Goal: Book appointment/travel/reservation

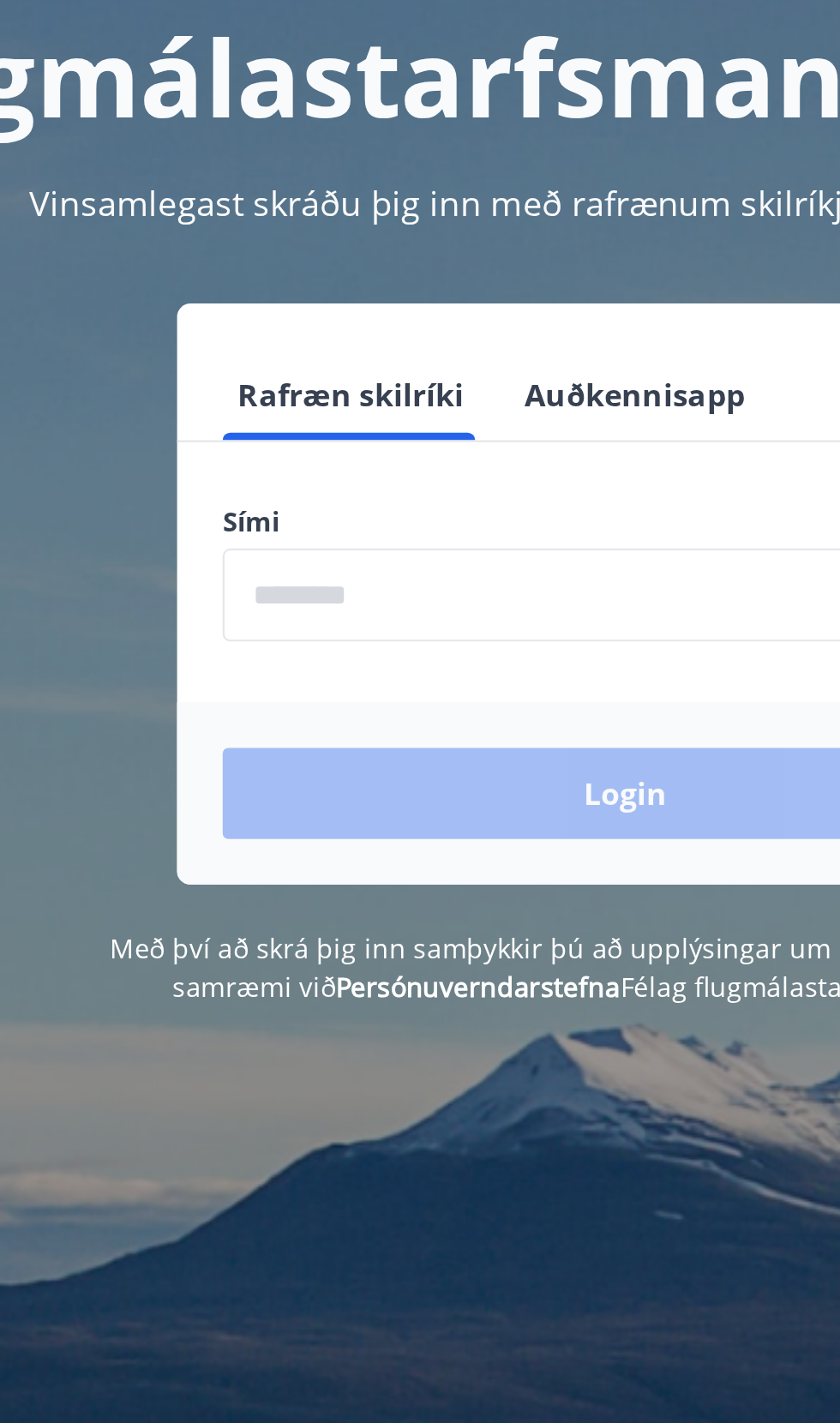
click at [349, 443] on input "phone" at bounding box center [420, 435] width 364 height 42
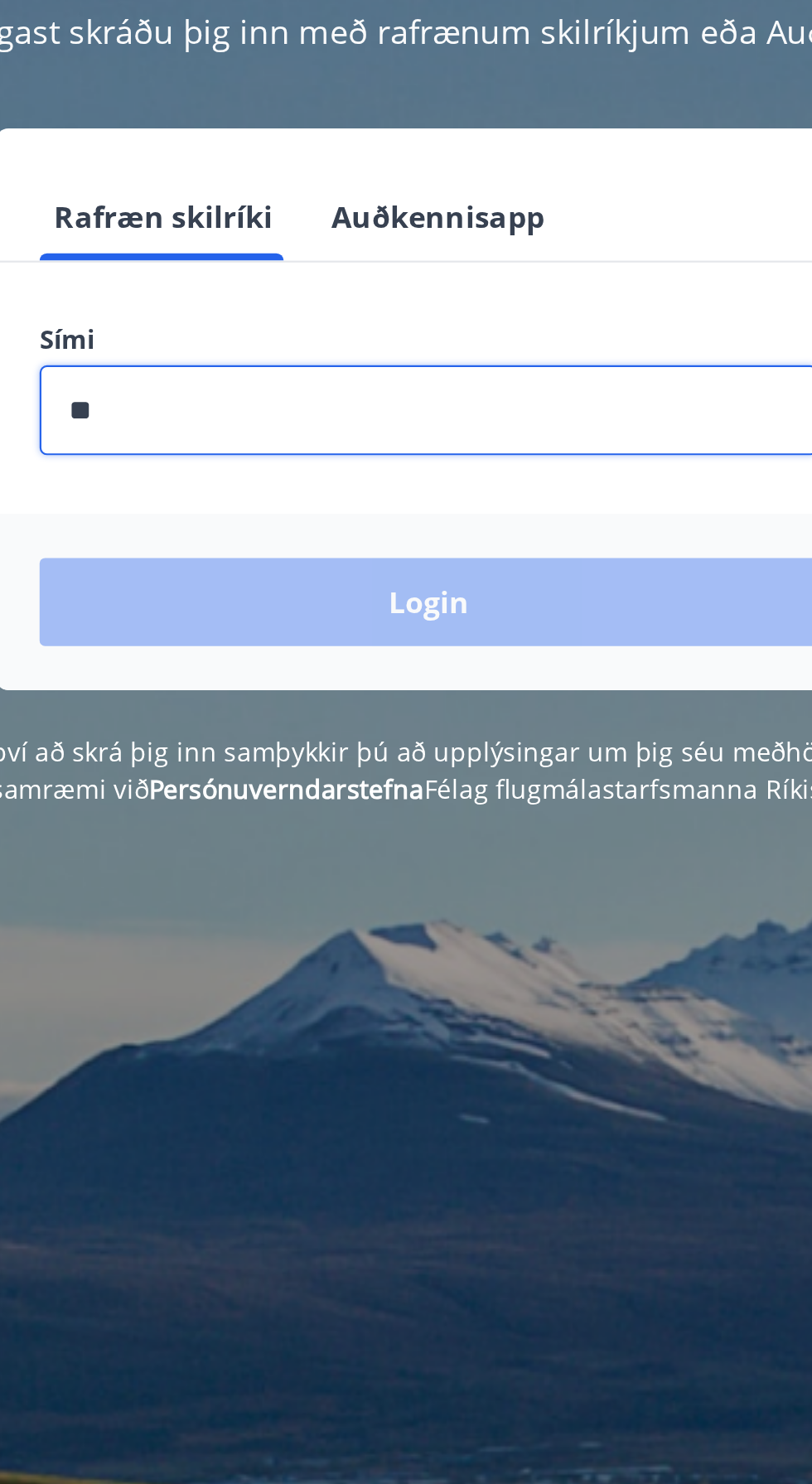
type input "***"
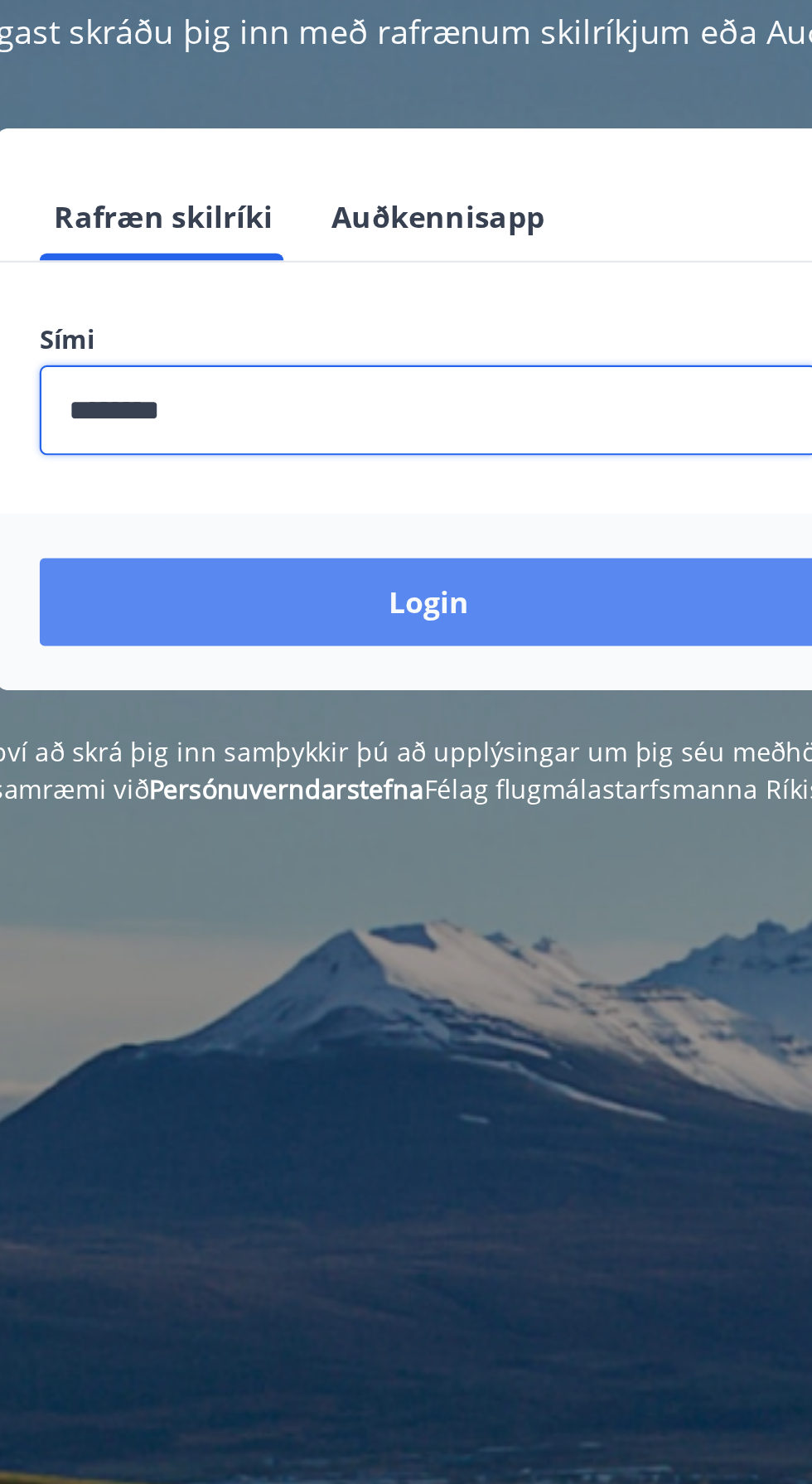
type input "********"
click at [440, 509] on button "Login" at bounding box center [406, 507] width 351 height 40
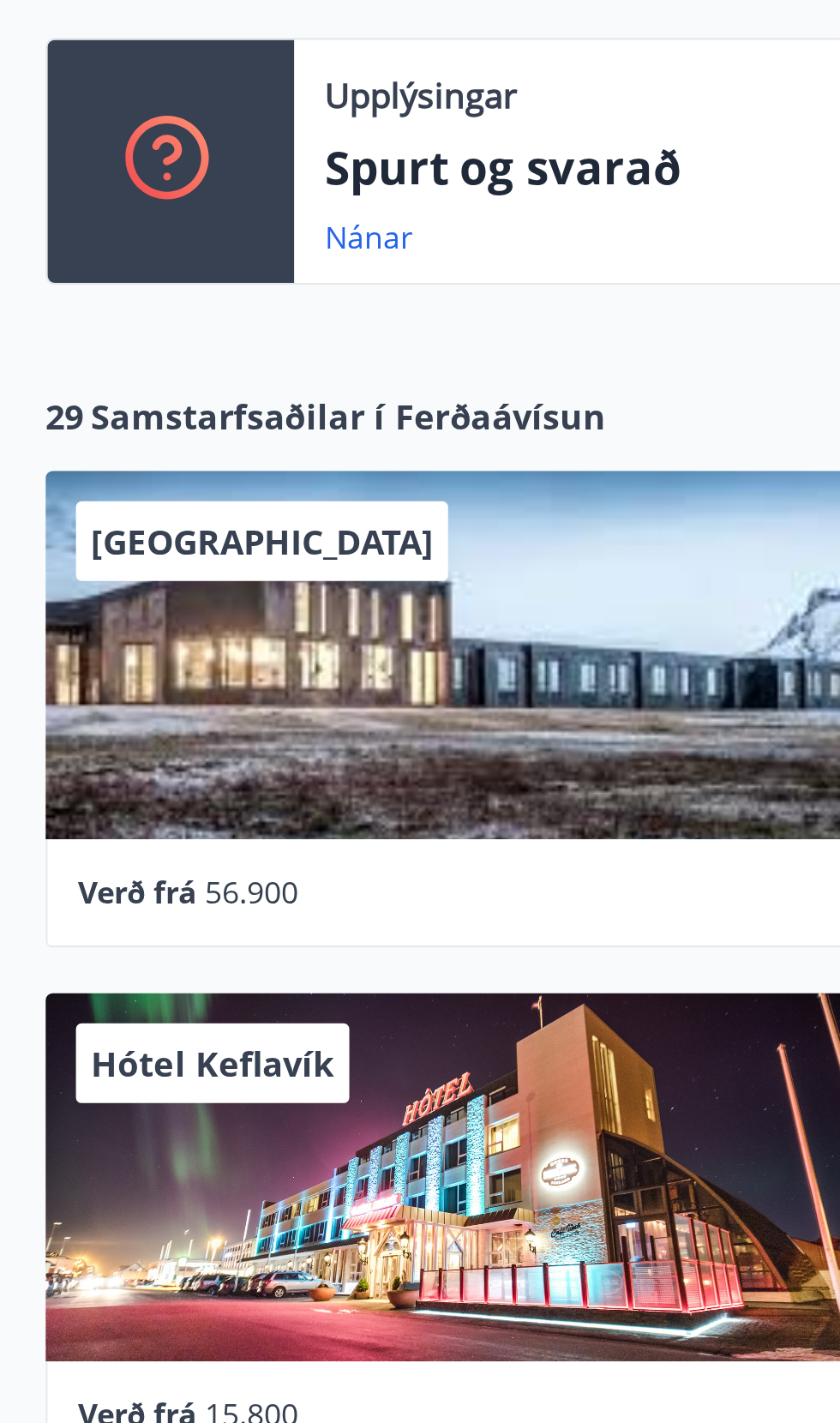
click at [175, 721] on div "[GEOGRAPHIC_DATA]" at bounding box center [215, 682] width 389 height 166
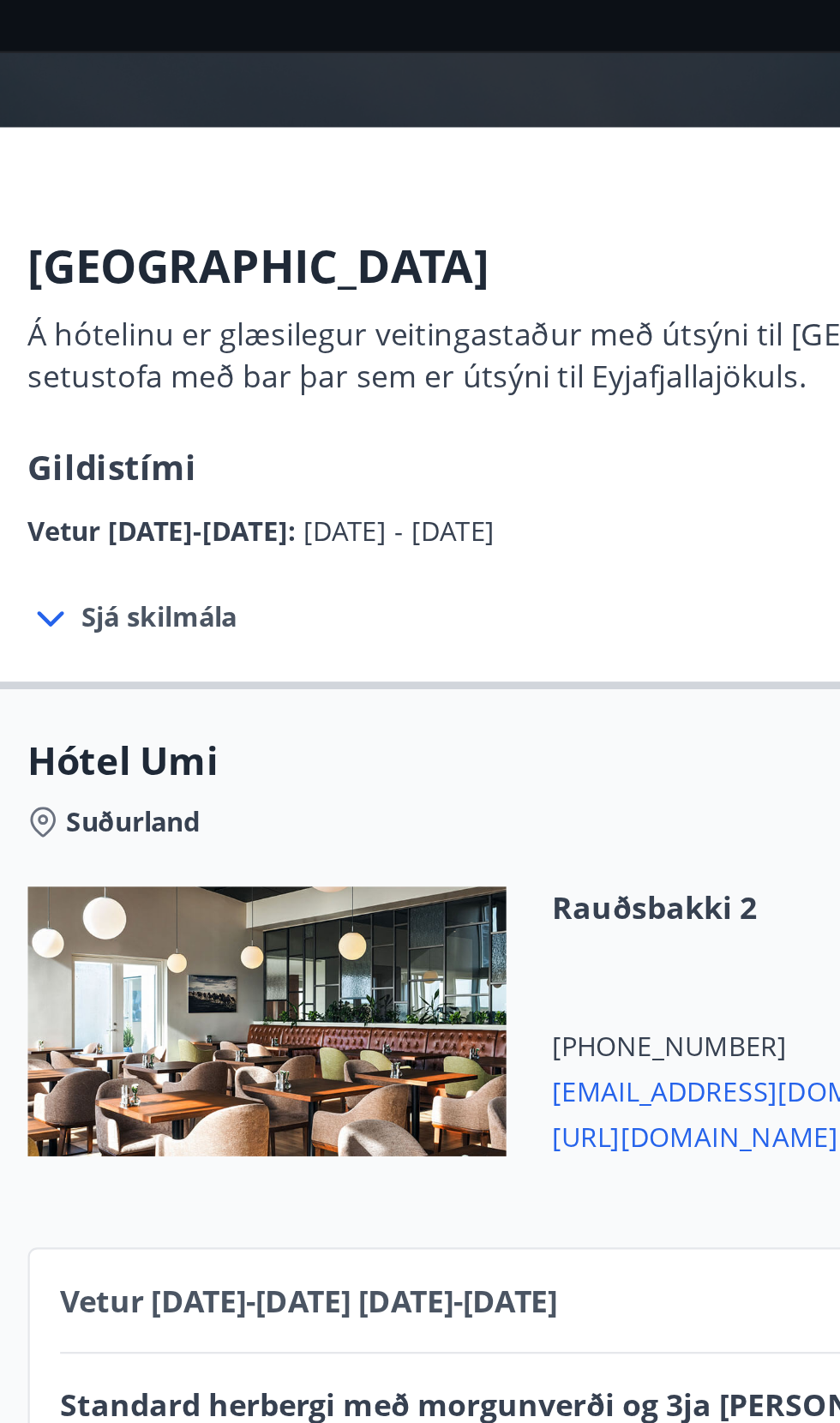
click at [151, 325] on span "Sjá skilmála" at bounding box center [184, 324] width 71 height 17
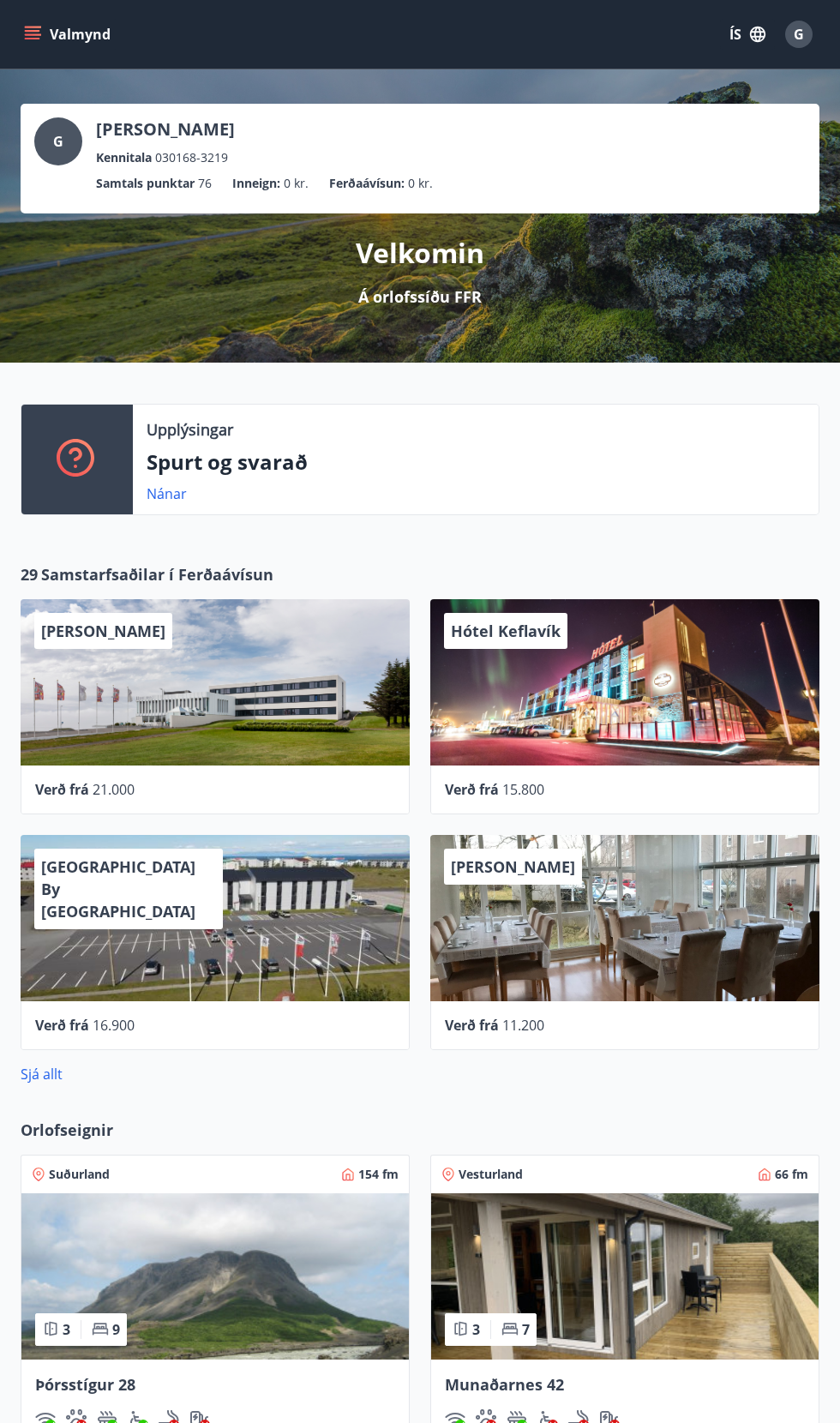
scroll to position [412, 0]
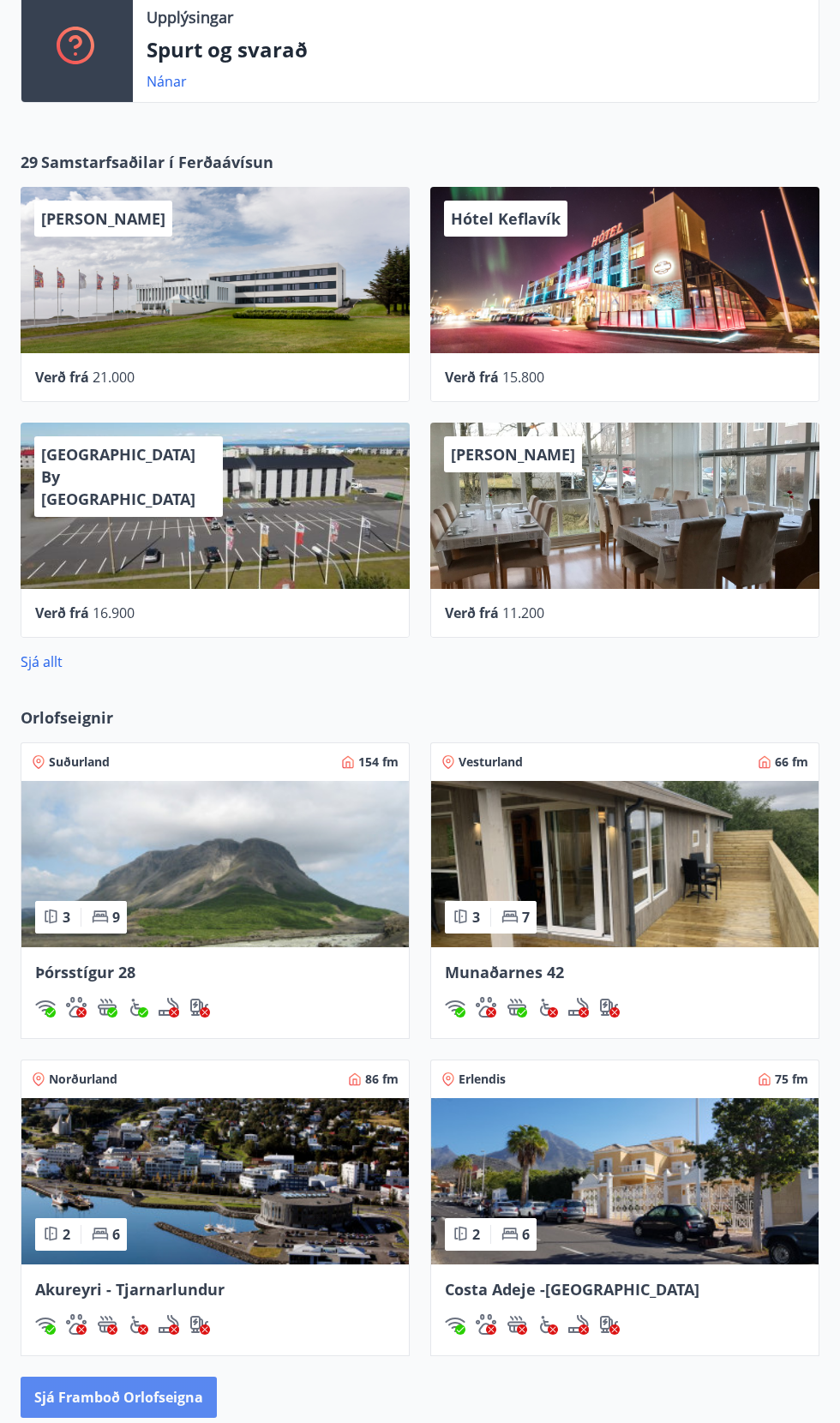
click at [183, 1397] on button "Sjá framboð orlofseigna" at bounding box center [118, 1396] width 196 height 41
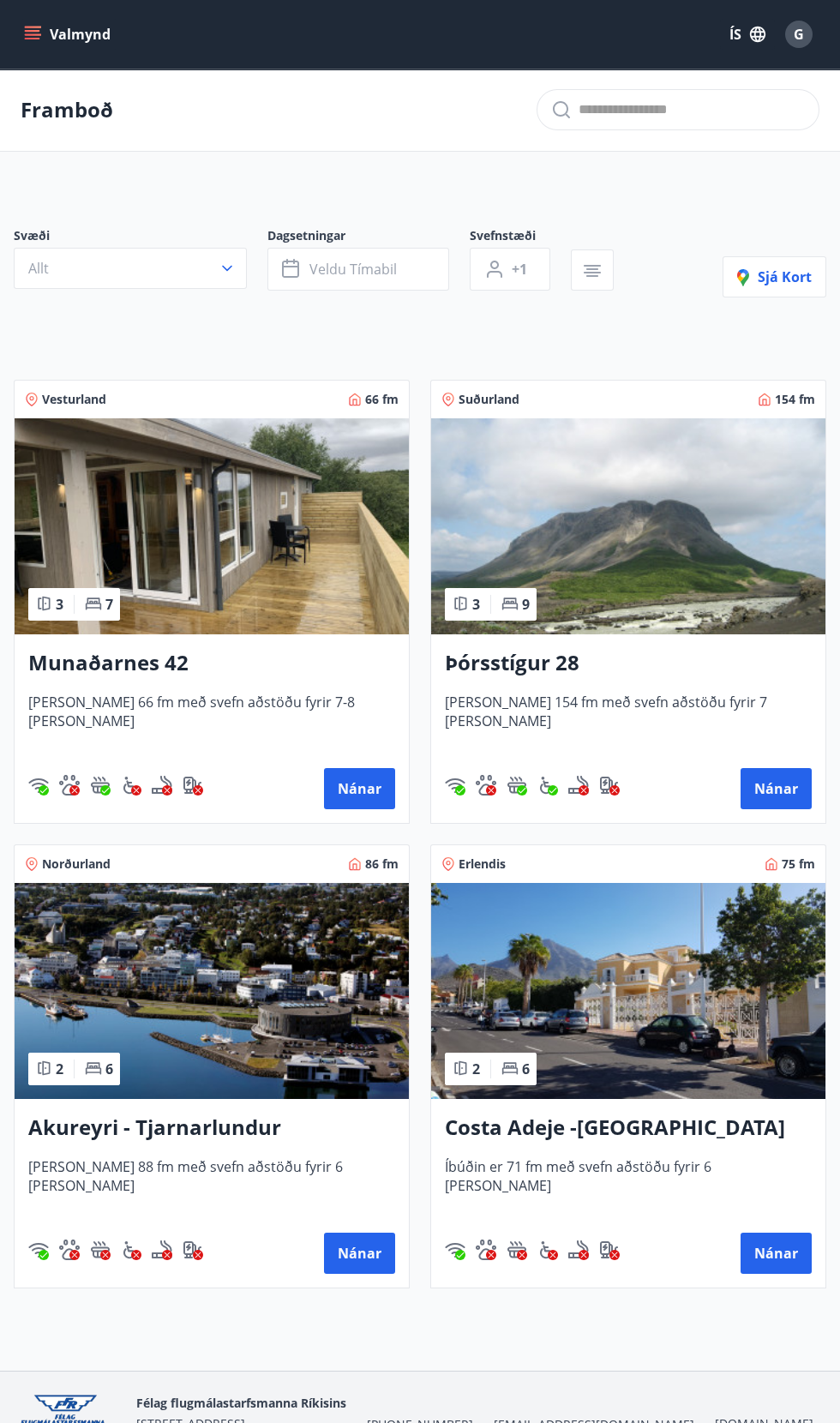
click at [610, 668] on h3 "Þórsstígur 28" at bounding box center [629, 664] width 367 height 31
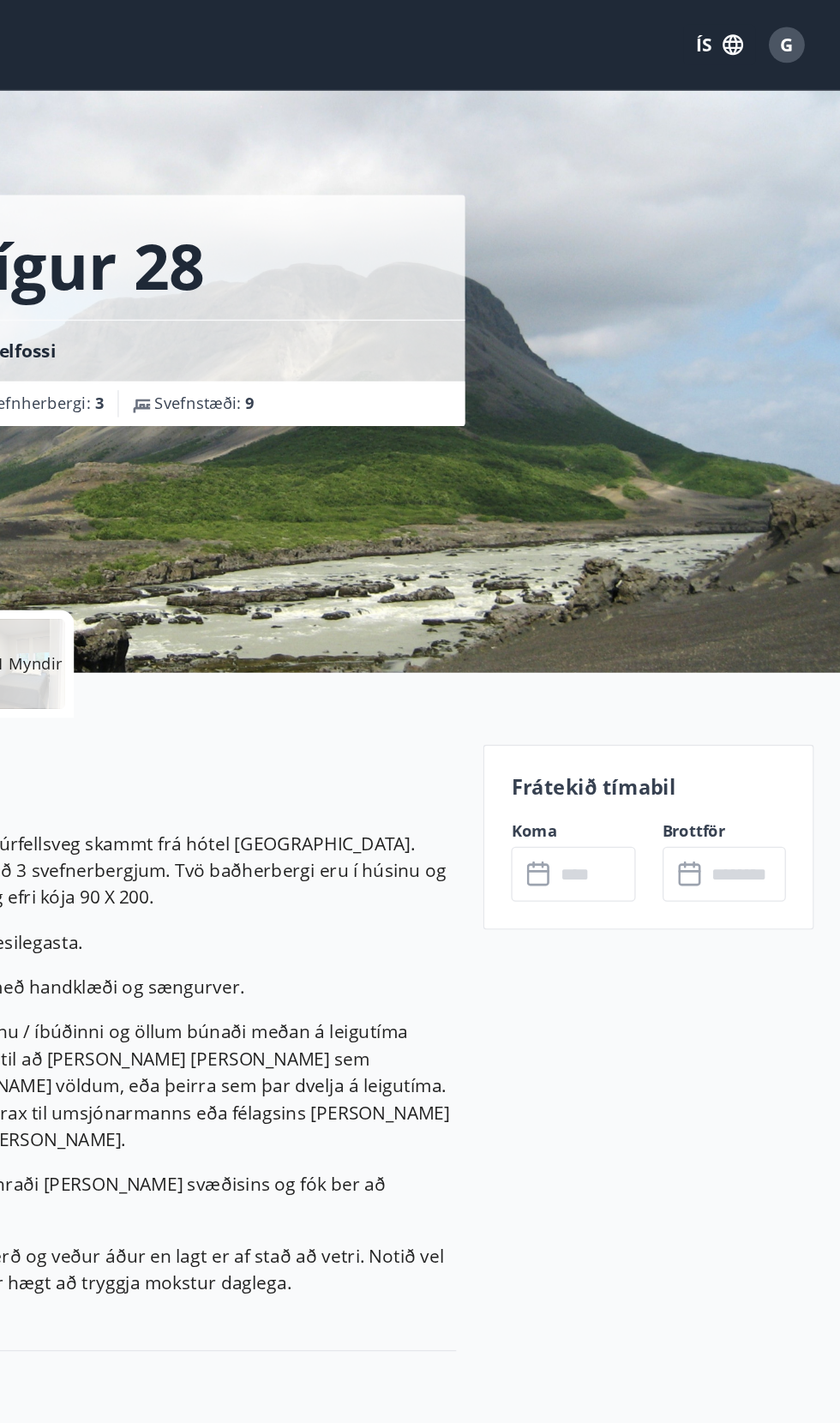
click at [653, 682] on input "text" at bounding box center [651, 668] width 62 height 42
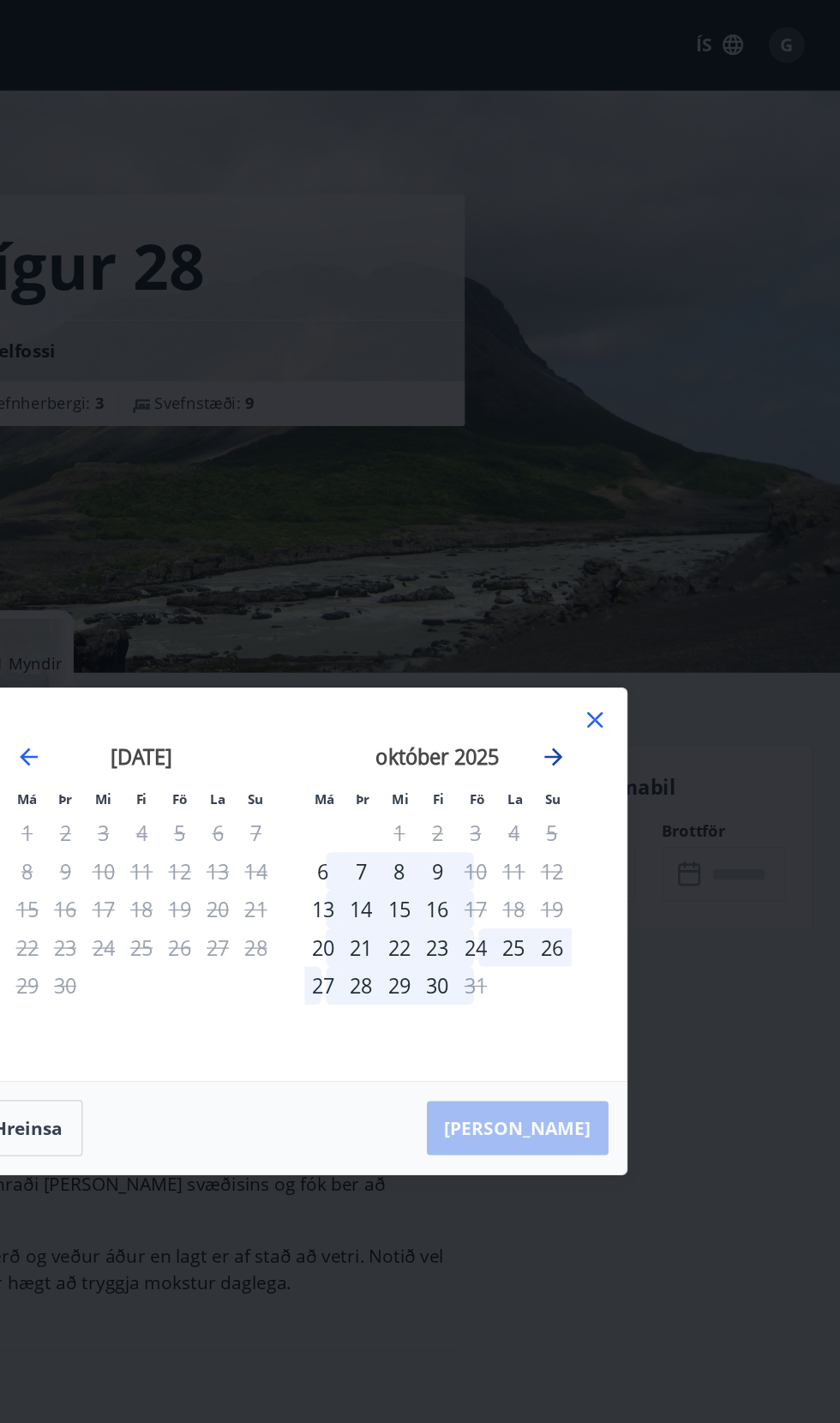
click at [620, 578] on icon "Move forward to switch to the next month." at bounding box center [620, 578] width 14 height 14
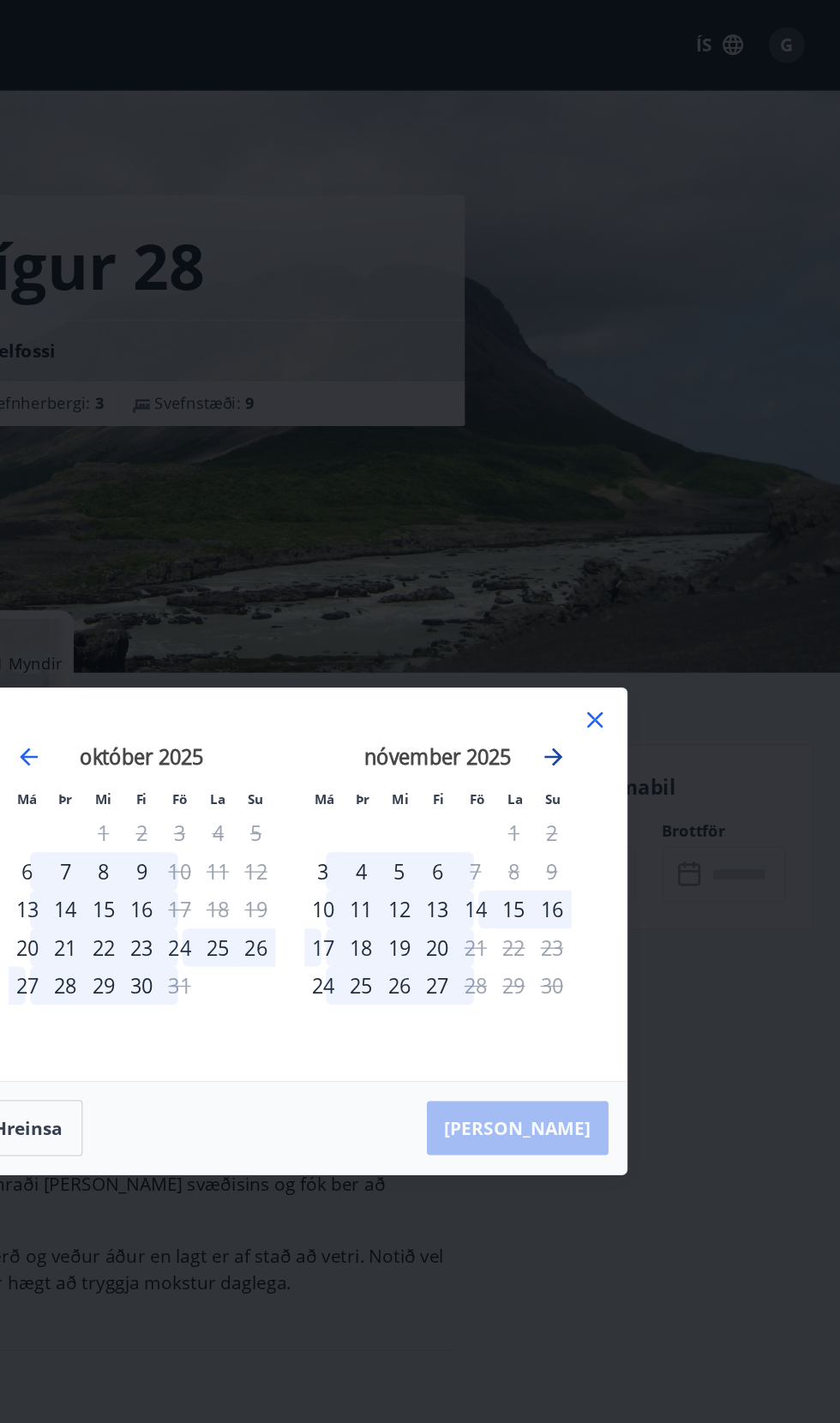
click at [620, 580] on icon "Move forward to switch to the next month." at bounding box center [621, 578] width 20 height 20
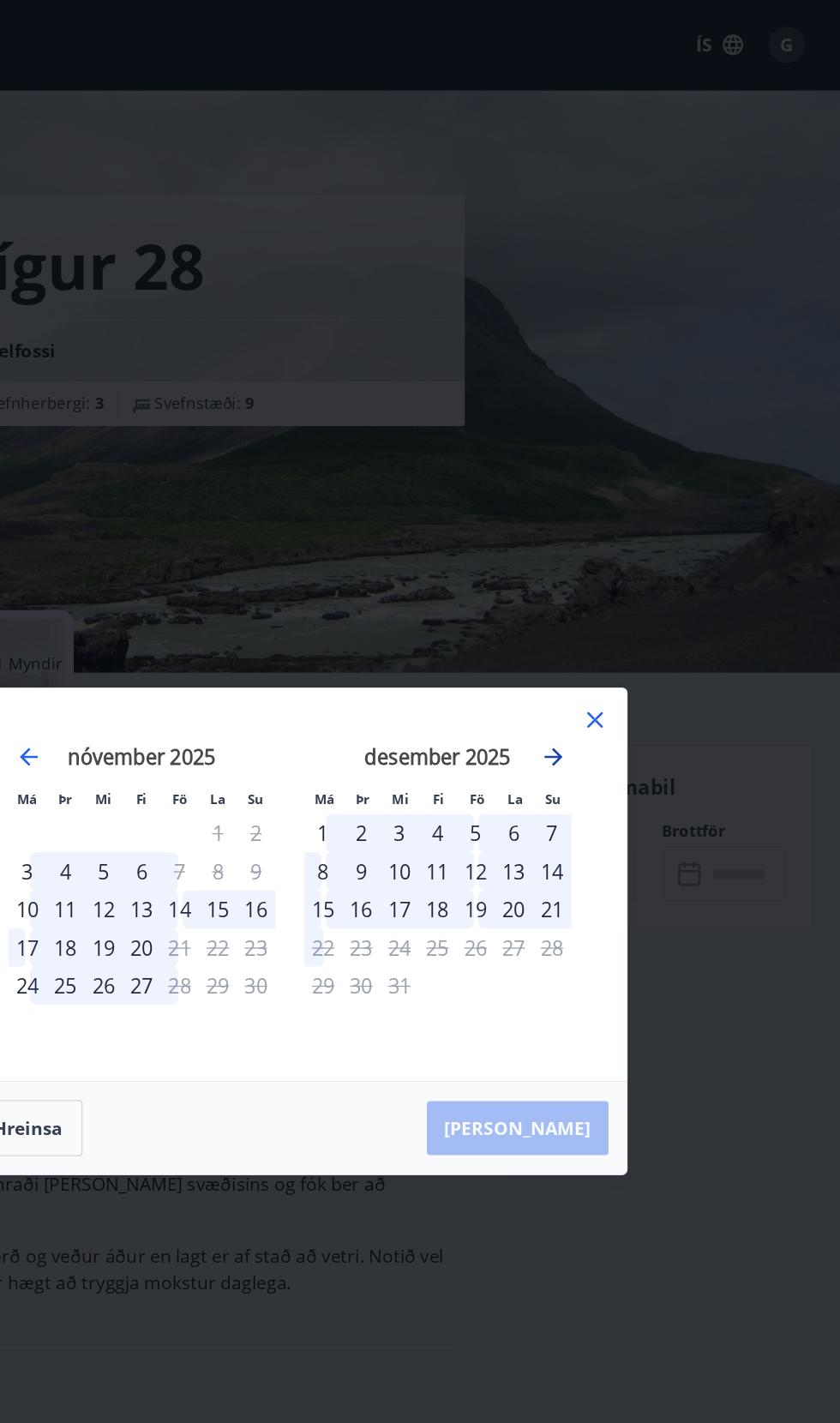
click at [620, 578] on icon "Move forward to switch to the next month." at bounding box center [620, 578] width 14 height 14
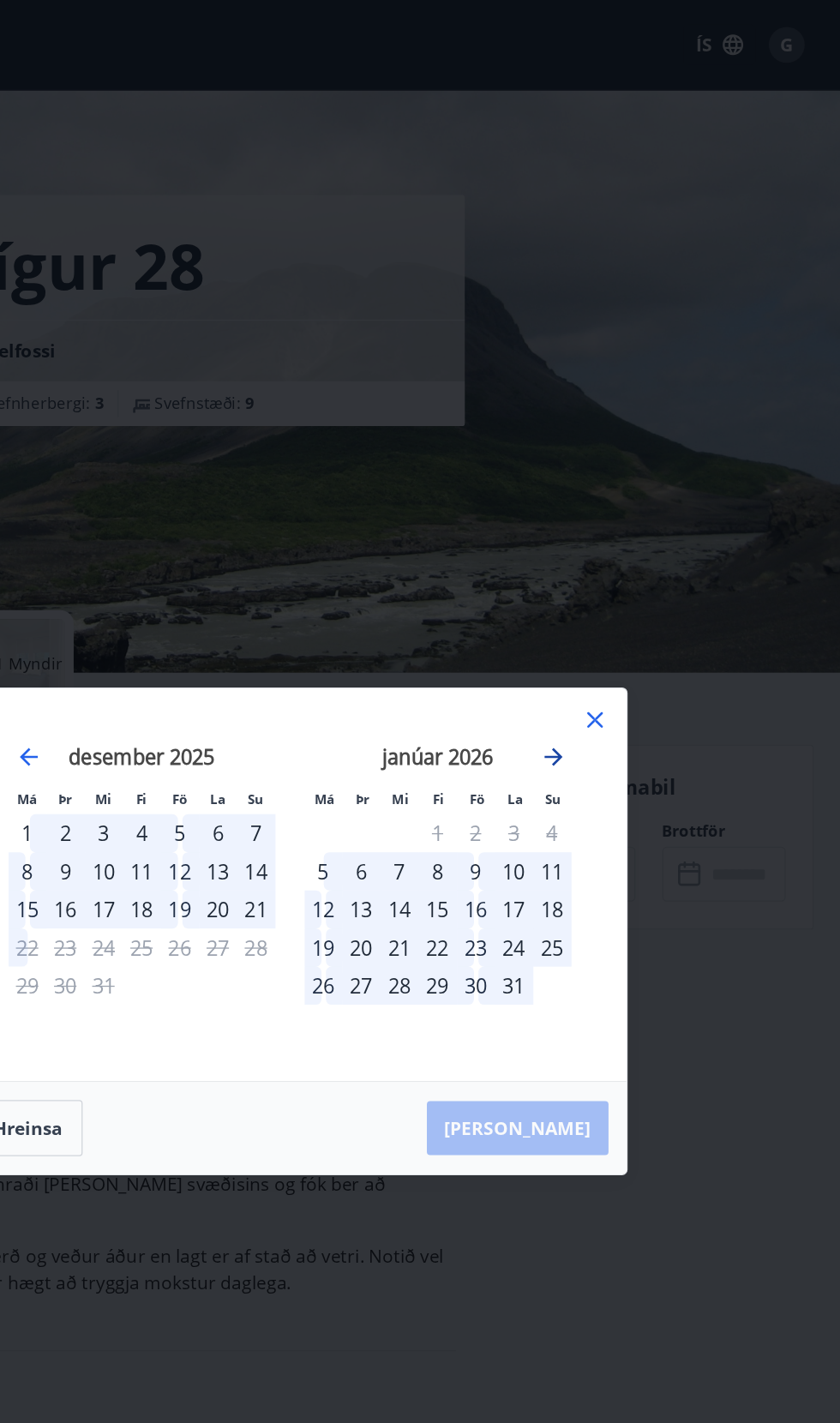
click at [620, 578] on icon "Move forward to switch to the next month." at bounding box center [620, 578] width 14 height 14
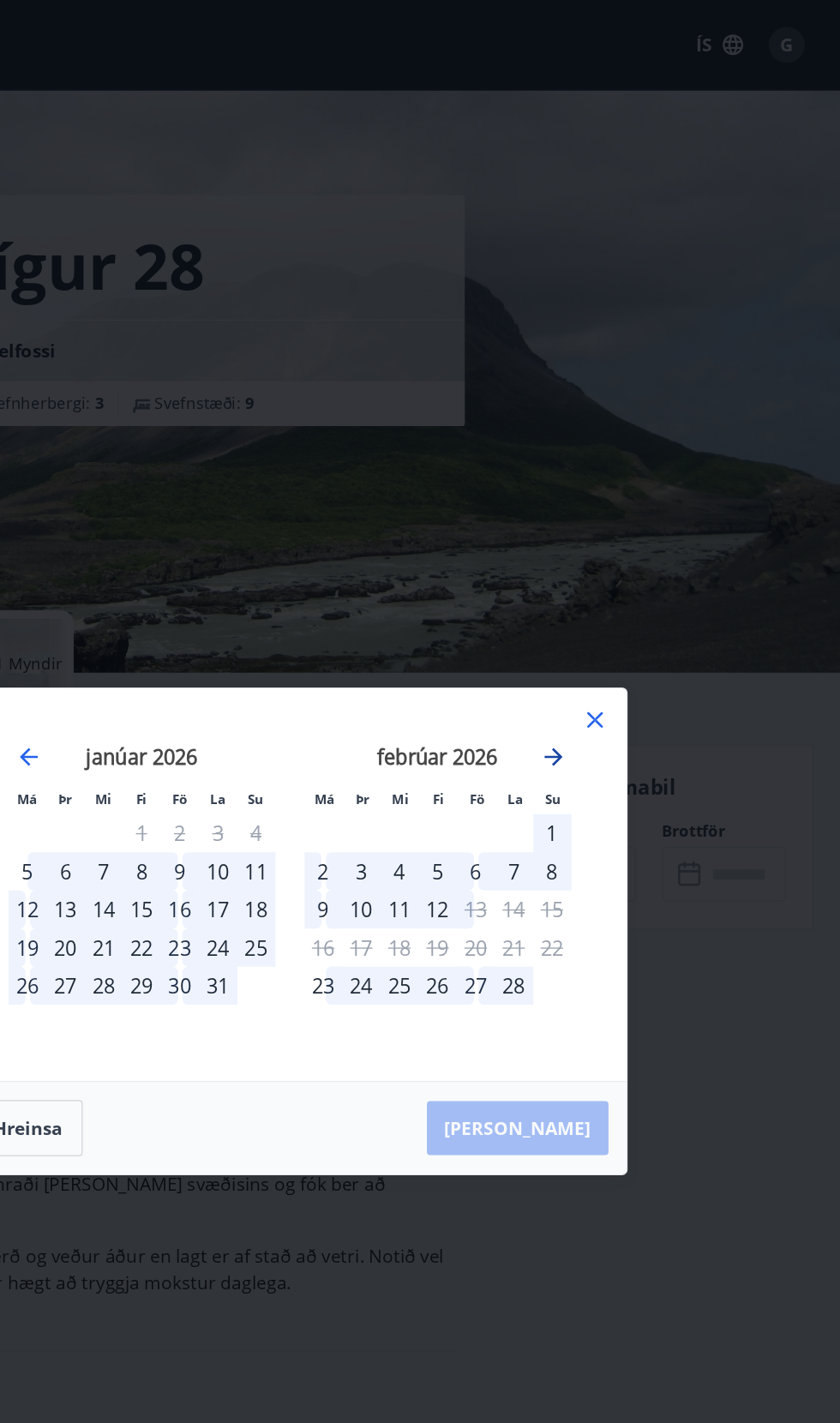
click at [616, 579] on icon "Move forward to switch to the next month." at bounding box center [620, 578] width 14 height 14
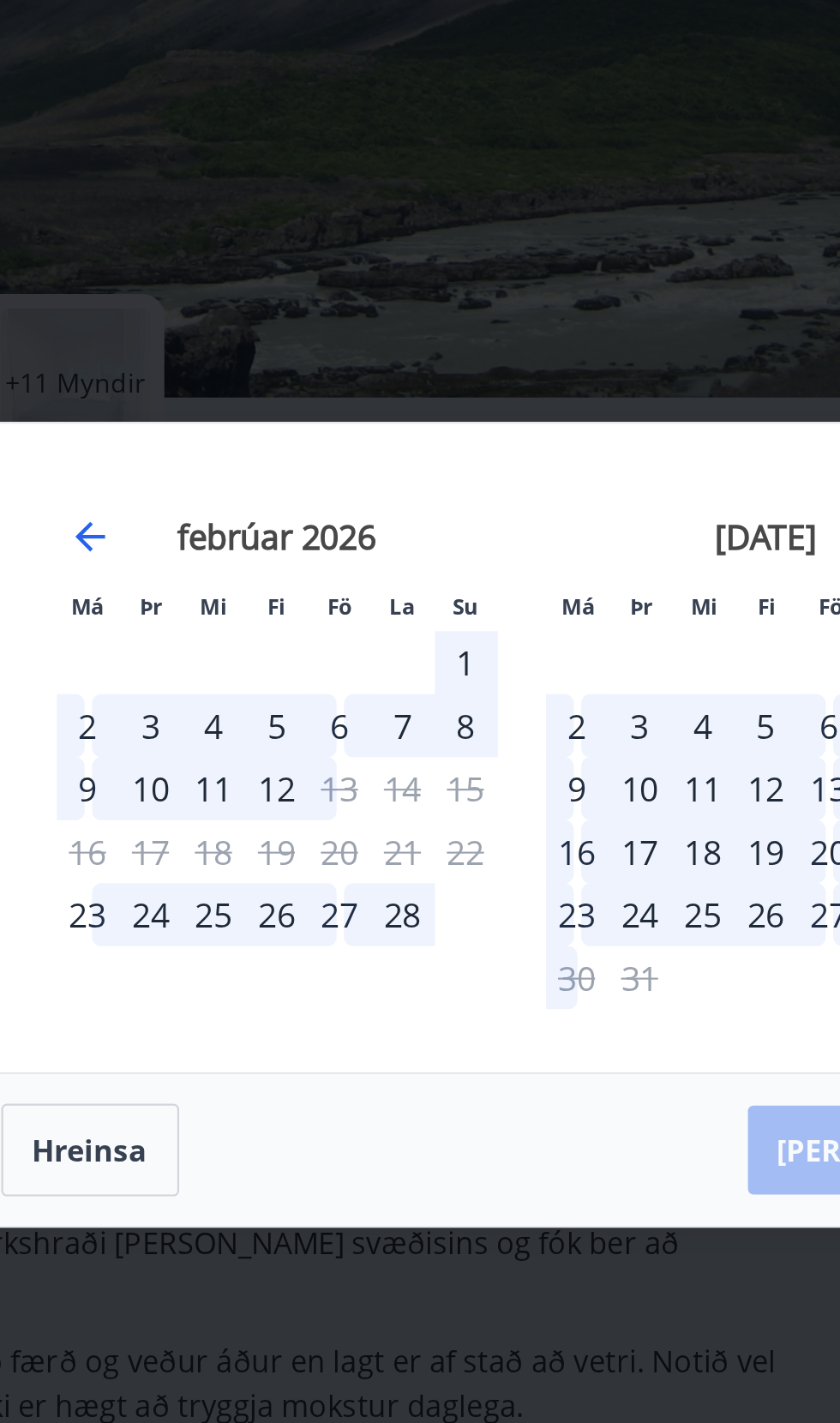
click at [342, 667] on div "6" at bounding box center [335, 666] width 29 height 29
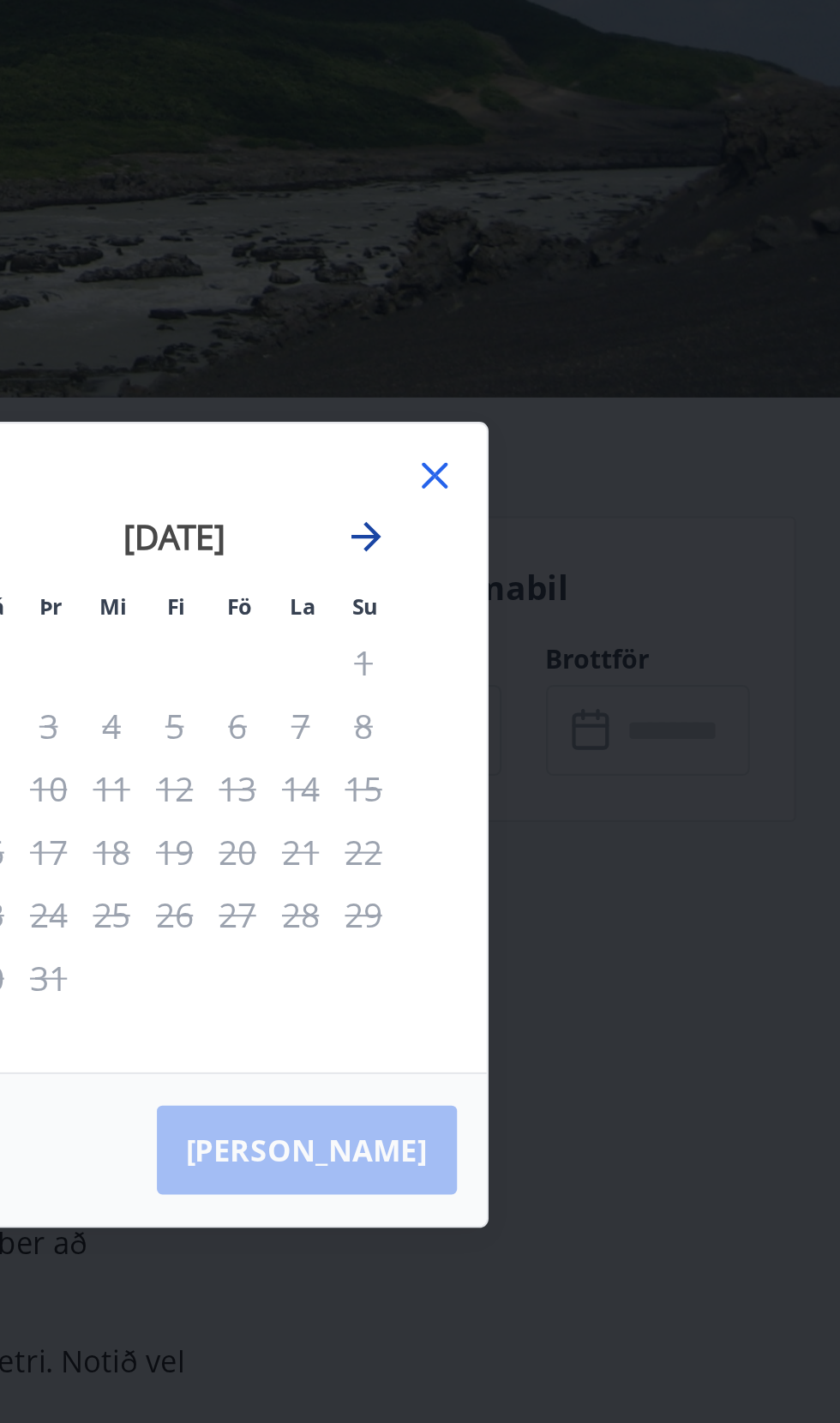
click at [620, 578] on icon "Move forward to switch to the next month." at bounding box center [620, 578] width 14 height 14
click at [625, 578] on icon "Move forward to switch to the next month." at bounding box center [620, 578] width 14 height 14
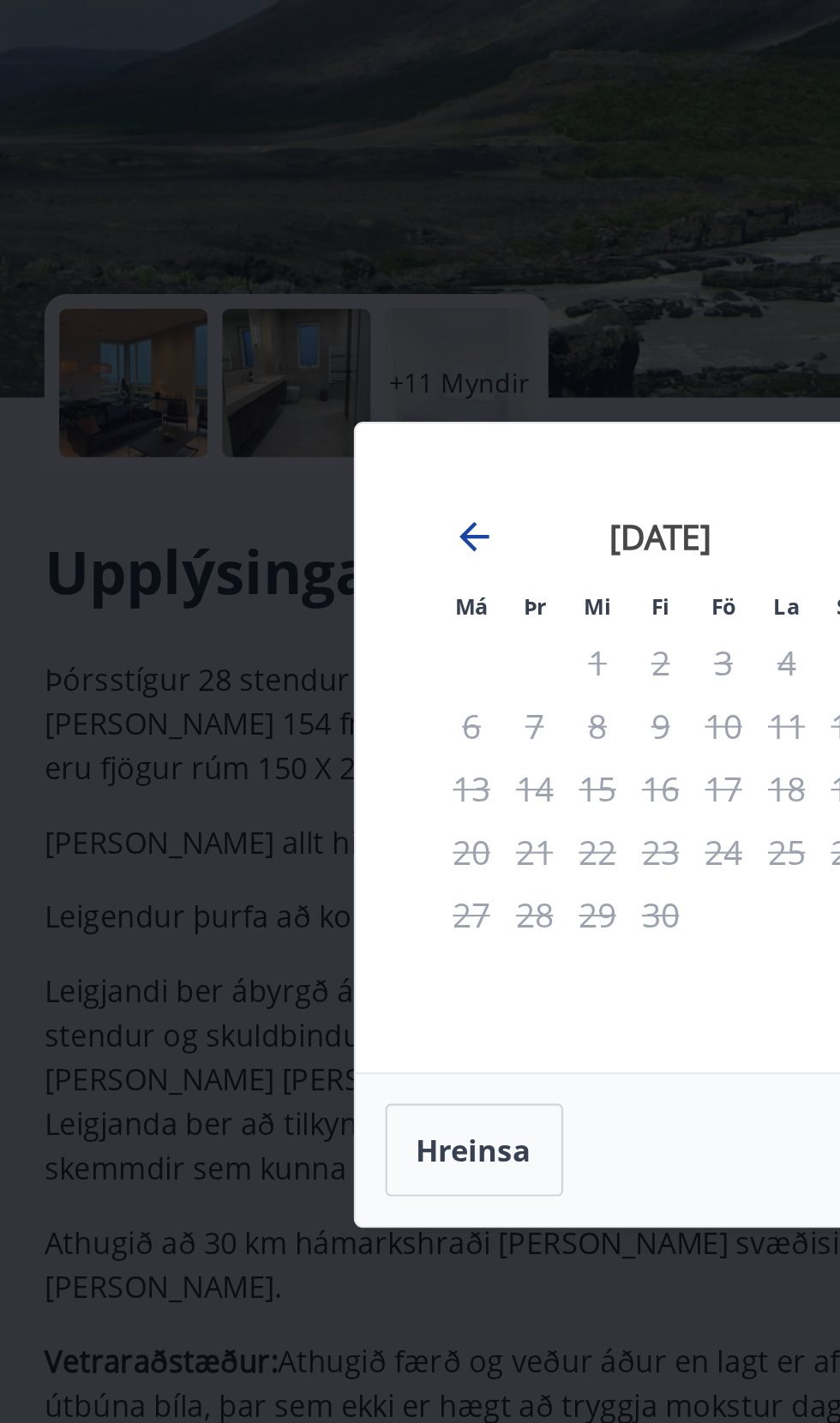
click at [218, 579] on icon "Move backward to switch to the previous month." at bounding box center [219, 578] width 14 height 14
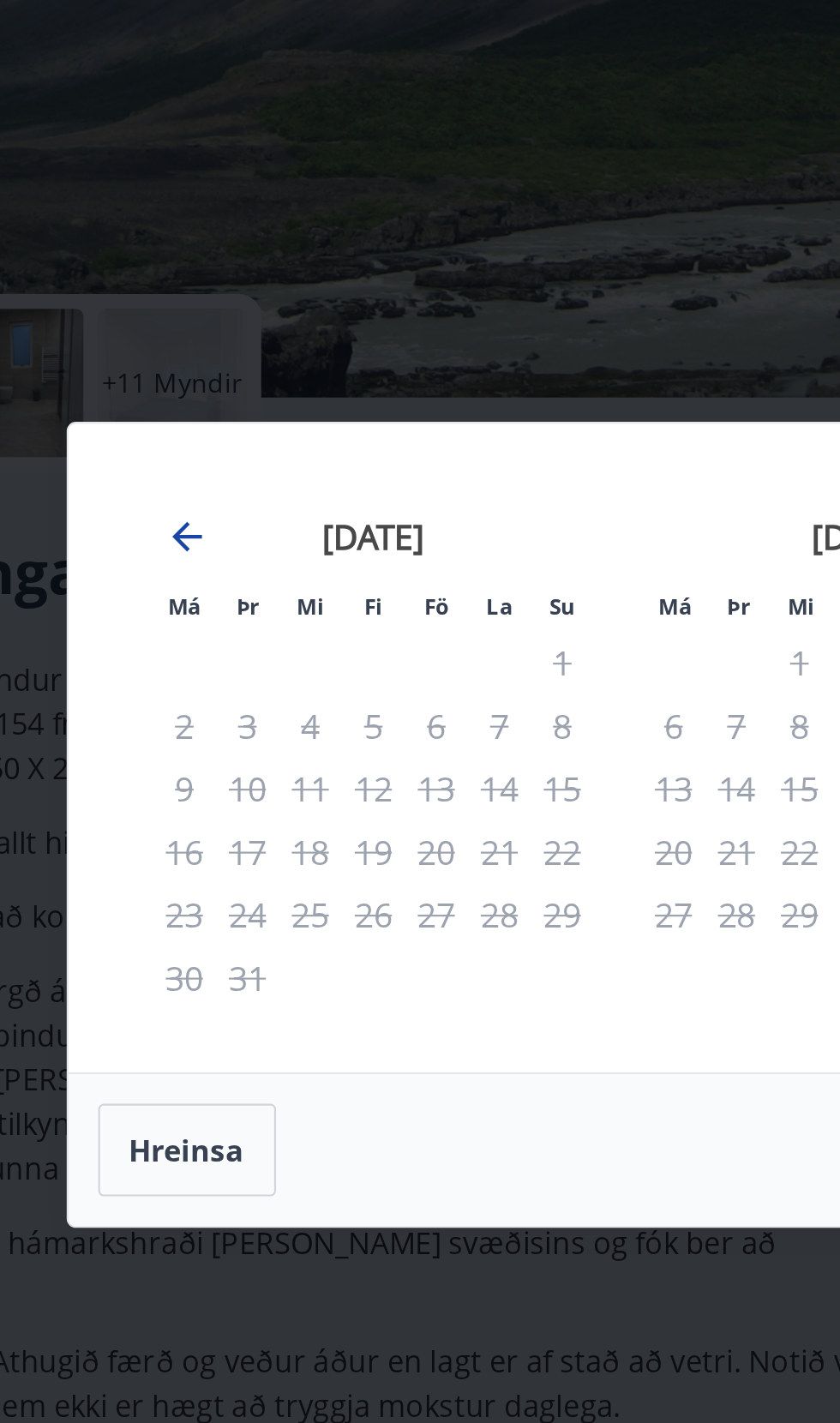
click at [209, 568] on icon "Move backward to switch to the previous month." at bounding box center [219, 578] width 20 height 20
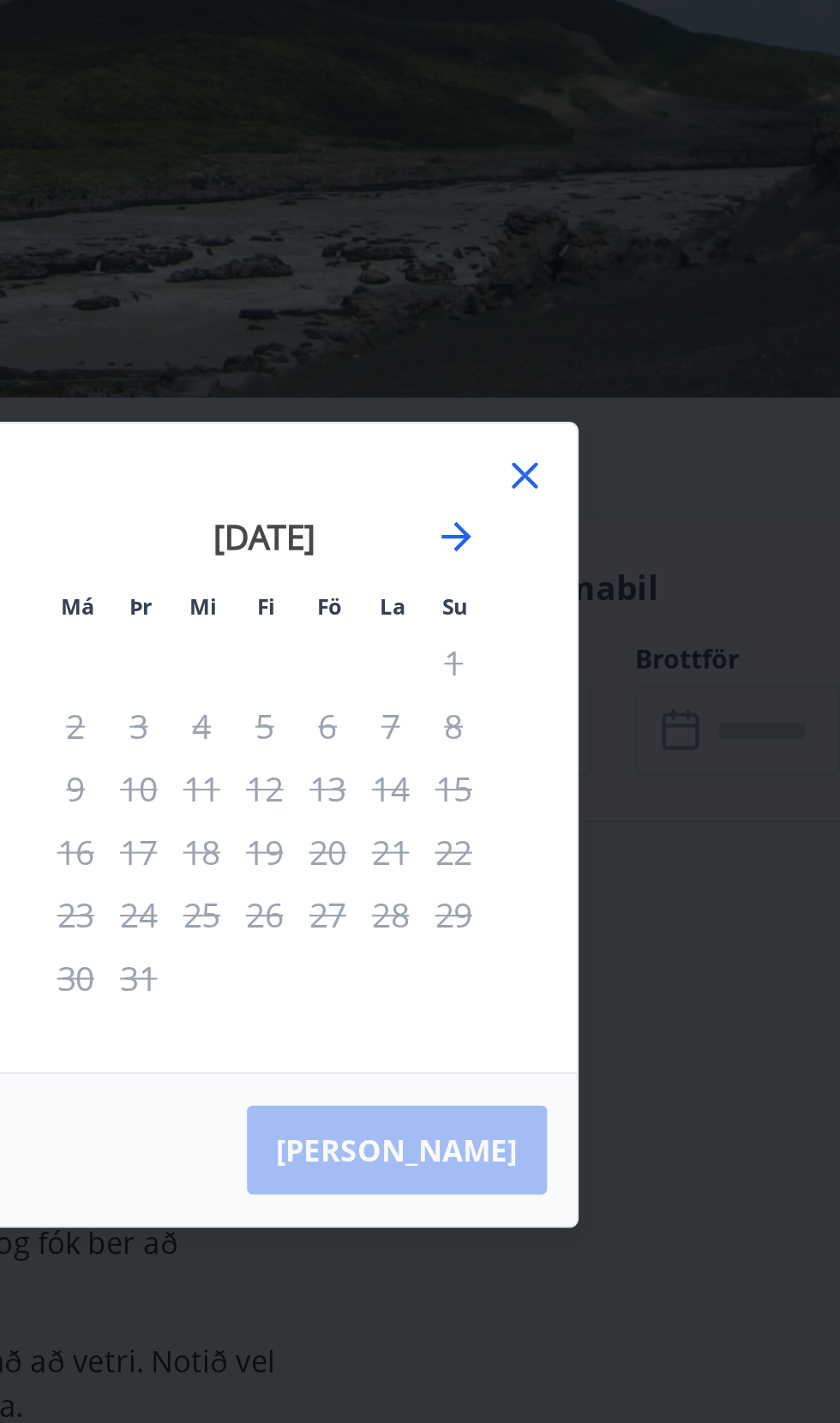
click at [651, 550] on icon at bounding box center [652, 549] width 3 height 3
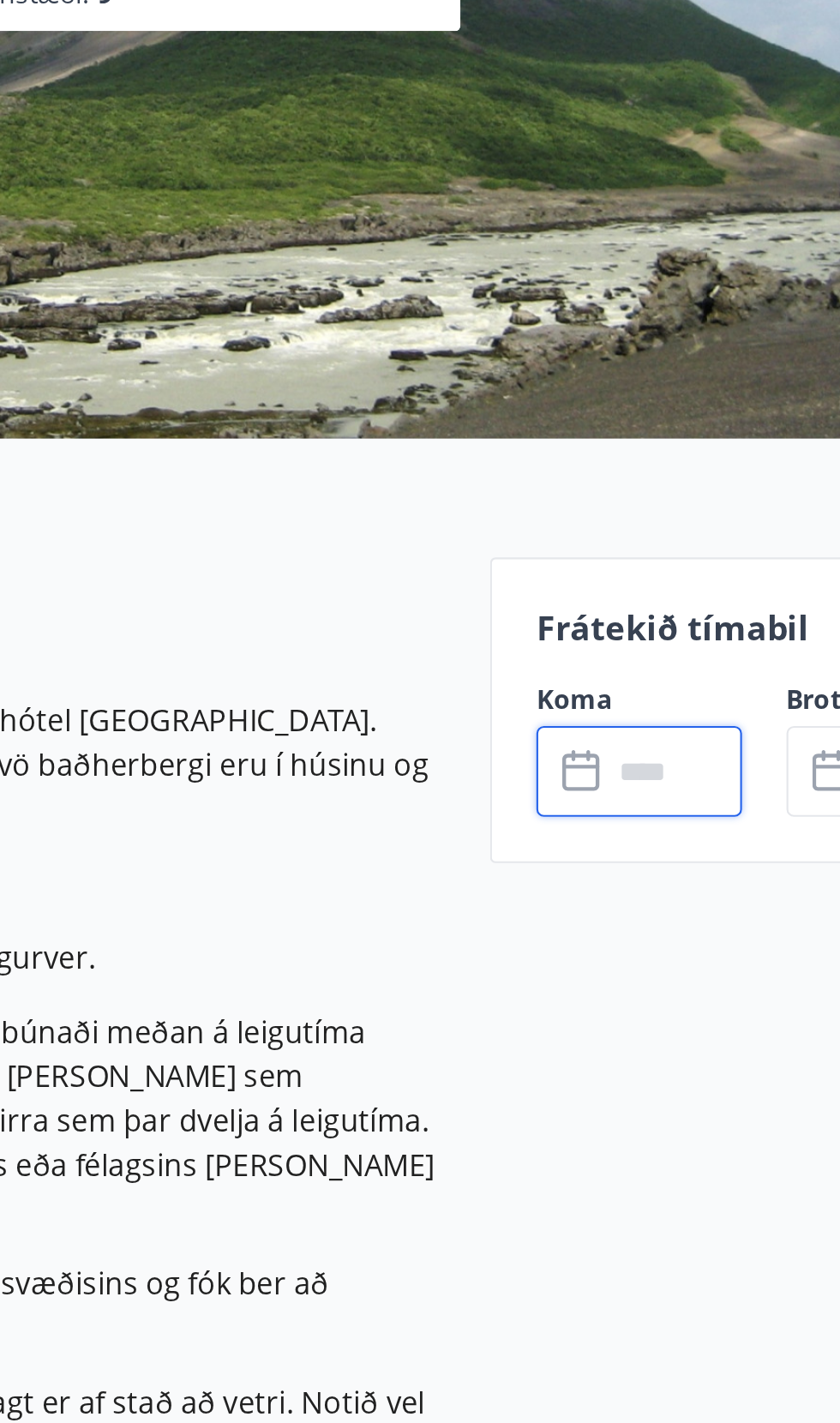
click at [633, 676] on input "text" at bounding box center [651, 668] width 62 height 42
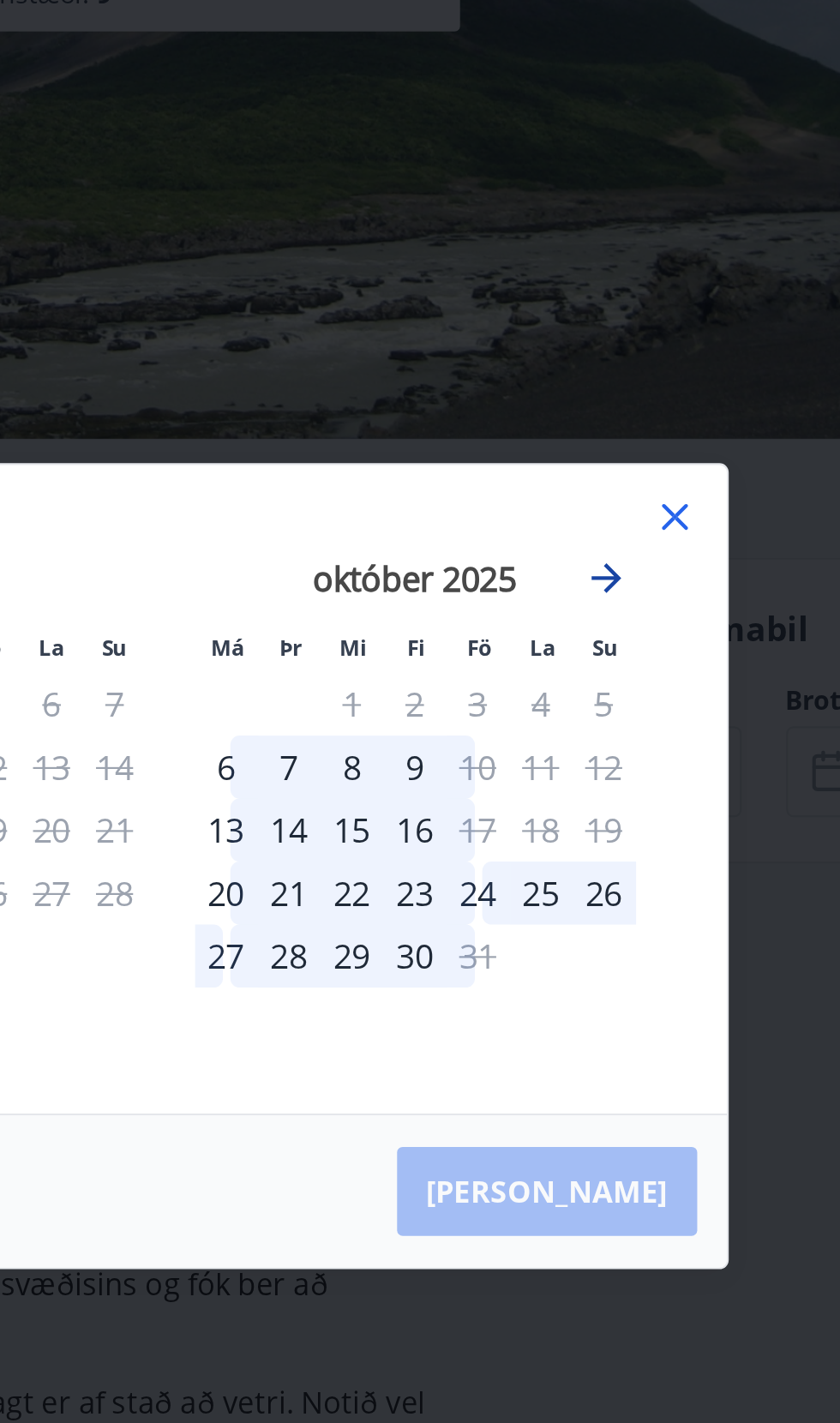
click at [616, 573] on icon "Move forward to switch to the next month." at bounding box center [621, 578] width 20 height 20
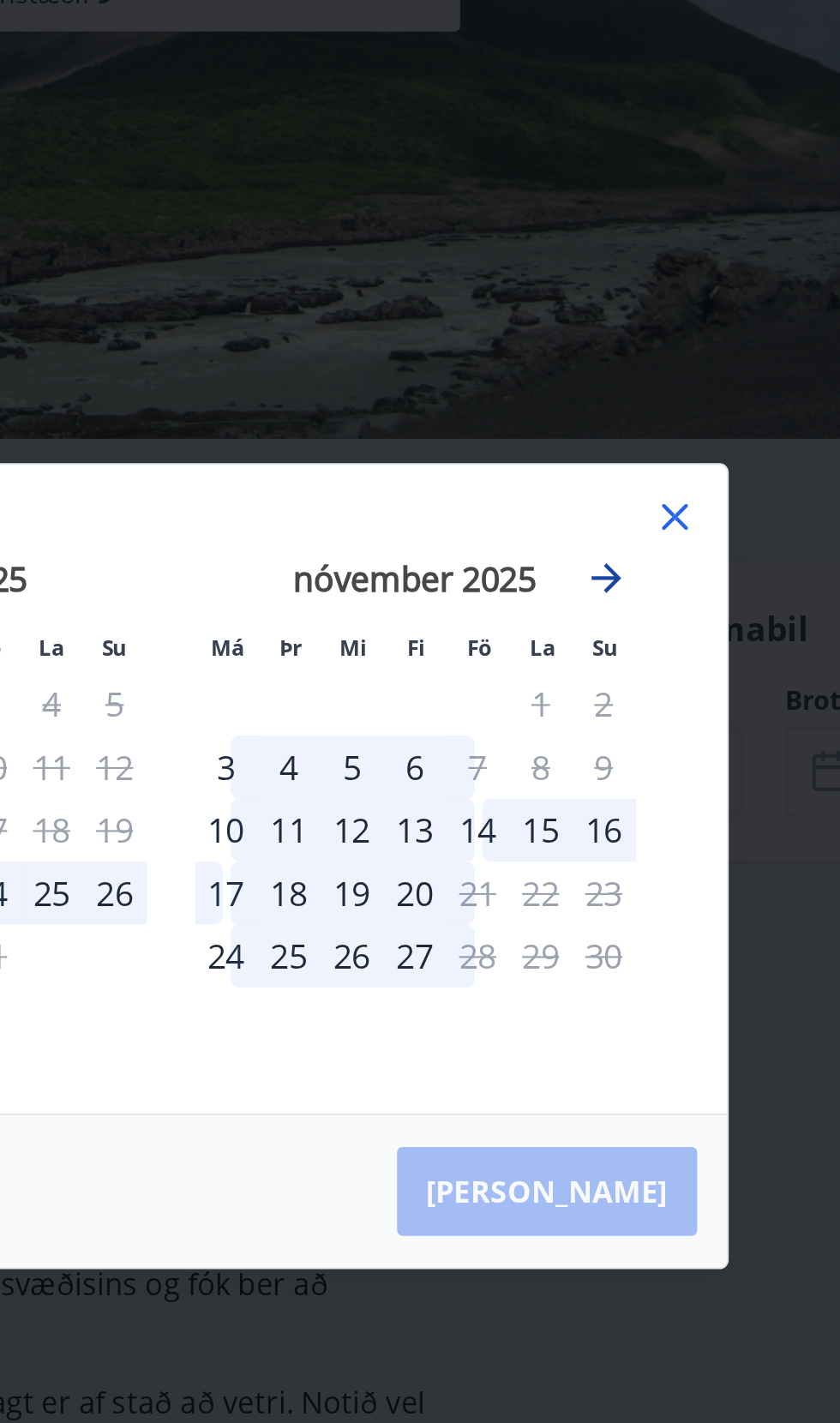
click at [624, 580] on icon "Move forward to switch to the next month." at bounding box center [620, 578] width 14 height 14
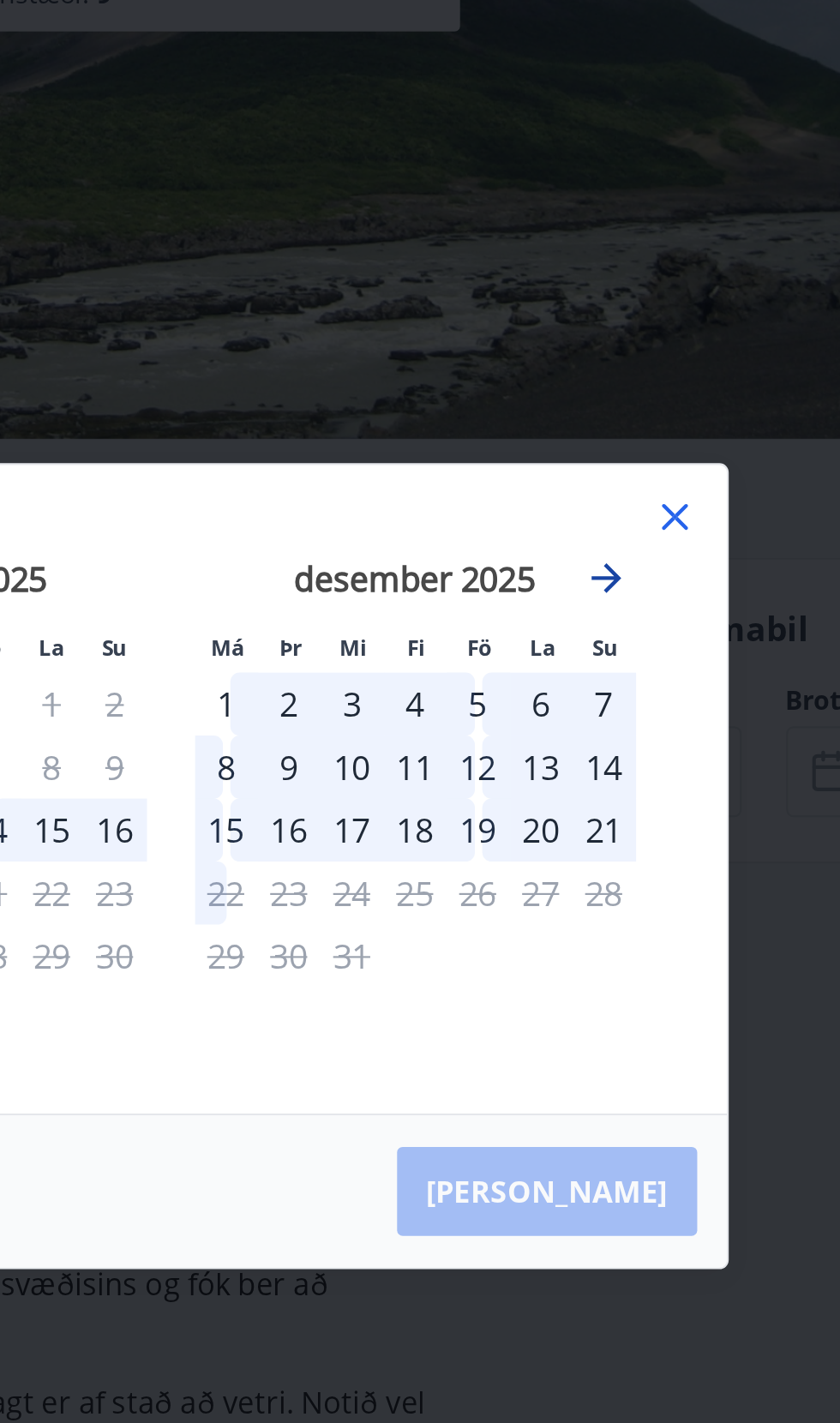
click at [625, 574] on icon "Move forward to switch to the next month." at bounding box center [621, 578] width 20 height 20
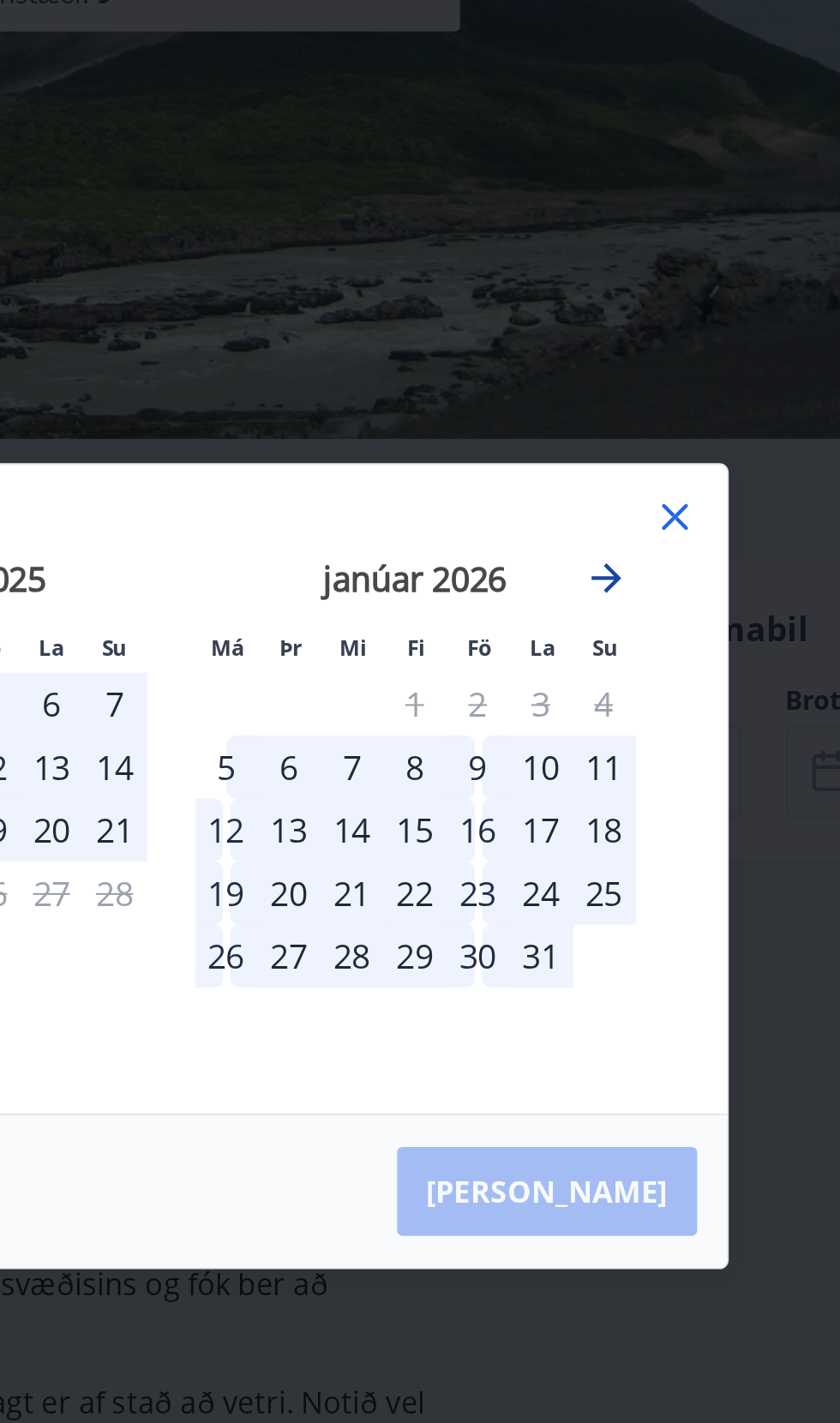
click at [625, 576] on icon "Move forward to switch to the next month." at bounding box center [621, 578] width 20 height 20
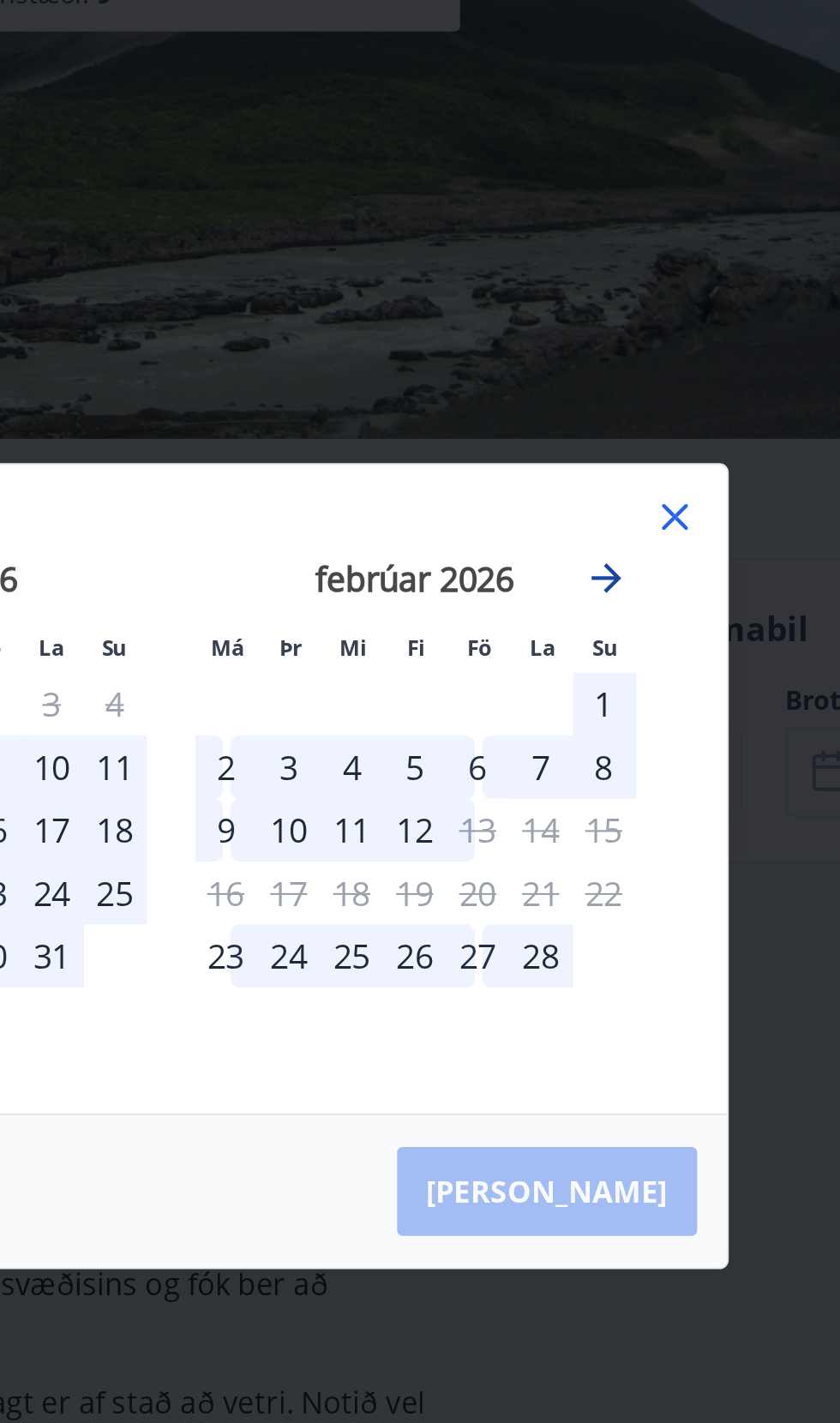
click at [622, 576] on icon "Move forward to switch to the next month." at bounding box center [621, 578] width 20 height 20
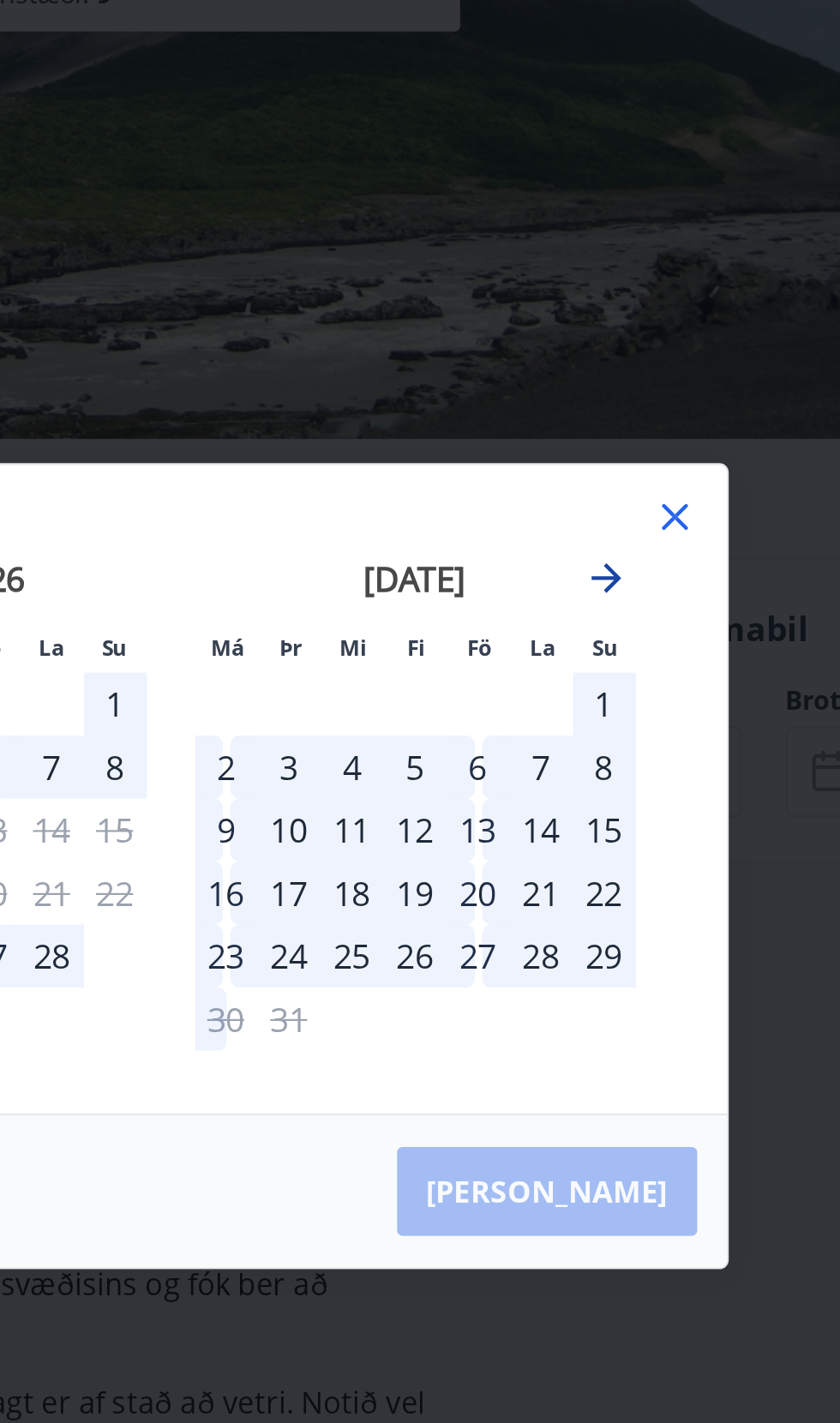
click at [613, 579] on icon "Move forward to switch to the next month." at bounding box center [621, 578] width 20 height 20
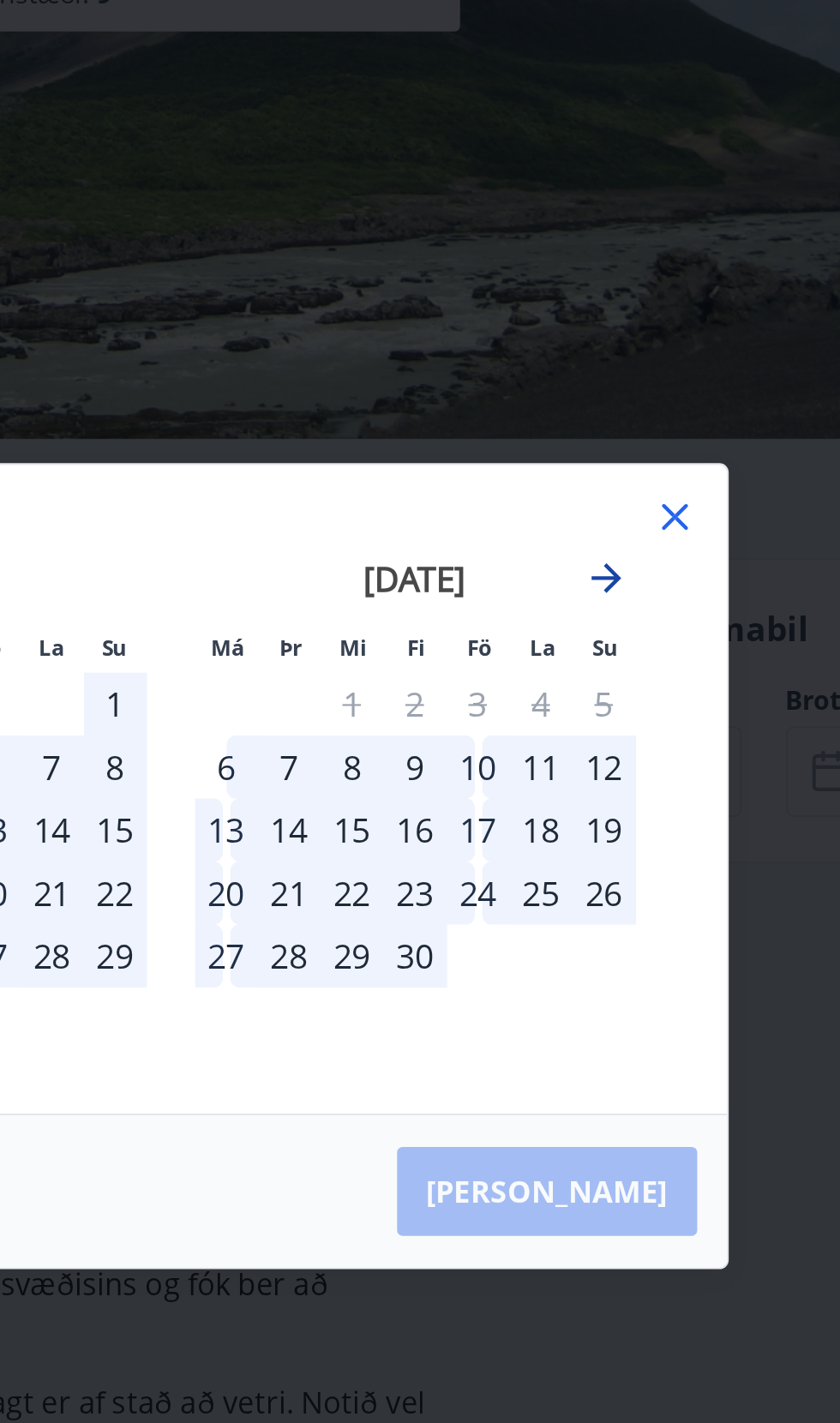
click at [620, 580] on icon "Move forward to switch to the next month." at bounding box center [621, 578] width 20 height 20
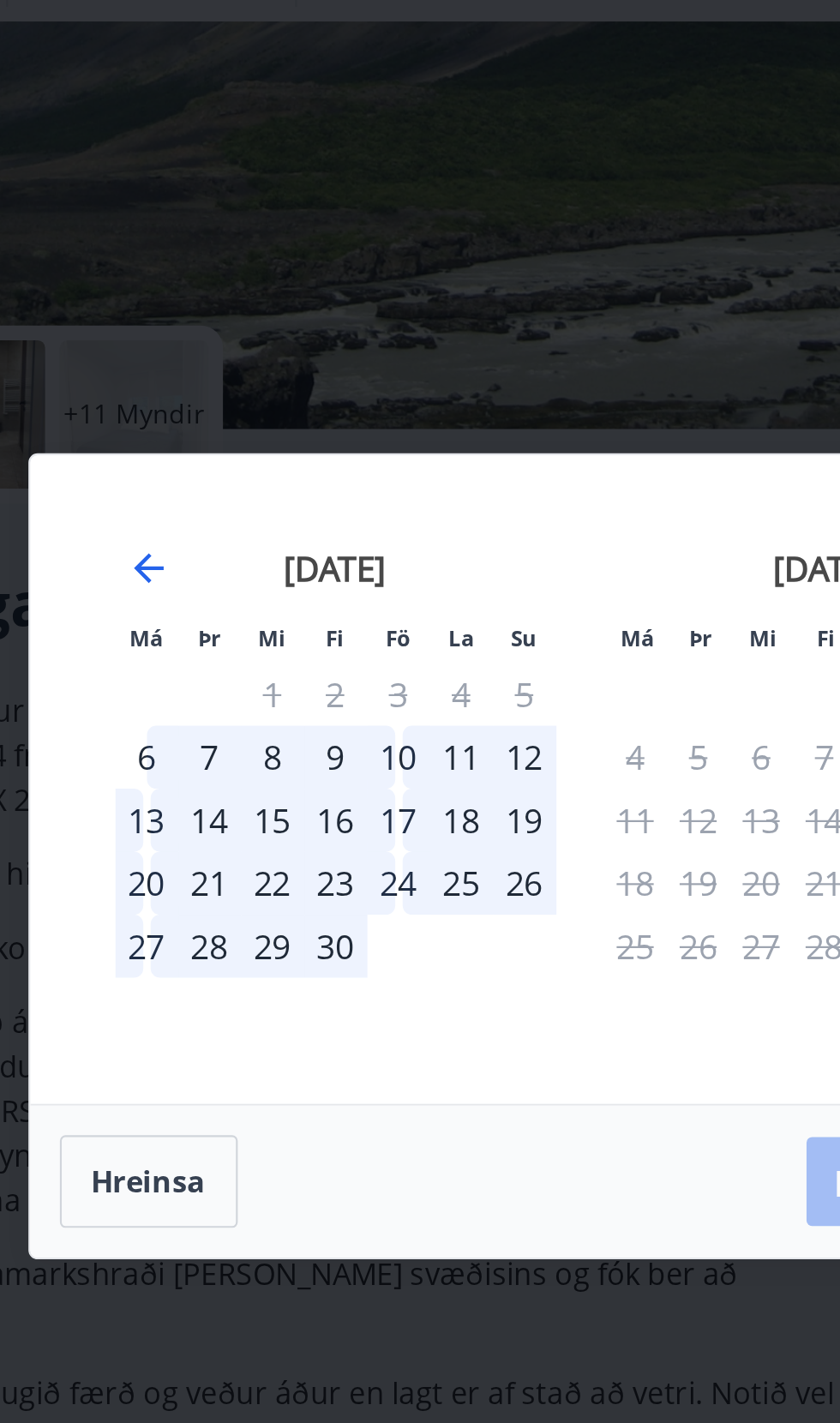
click at [276, 721] on div "22" at bounding box center [277, 724] width 29 height 29
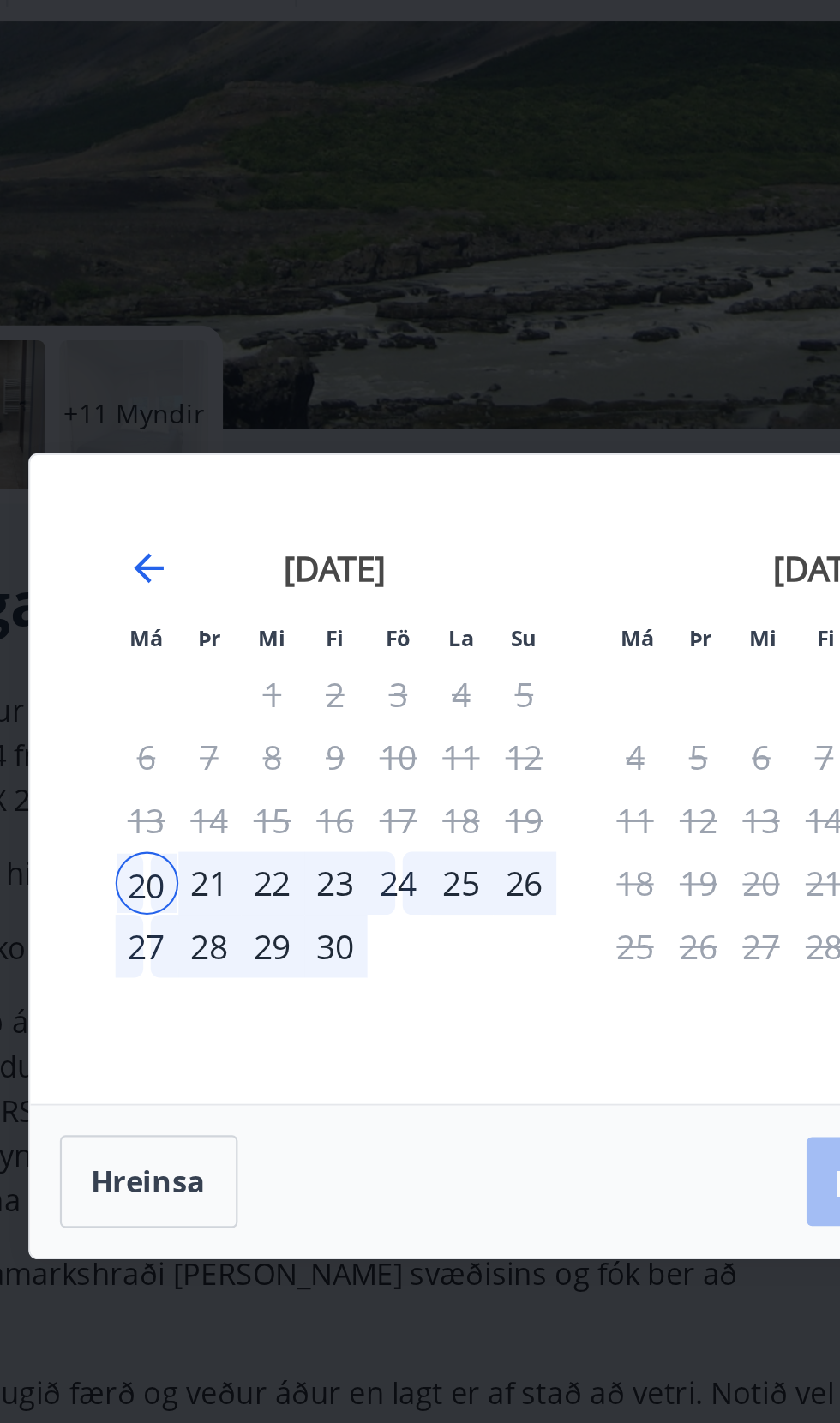
click at [276, 724] on div "22" at bounding box center [277, 724] width 29 height 29
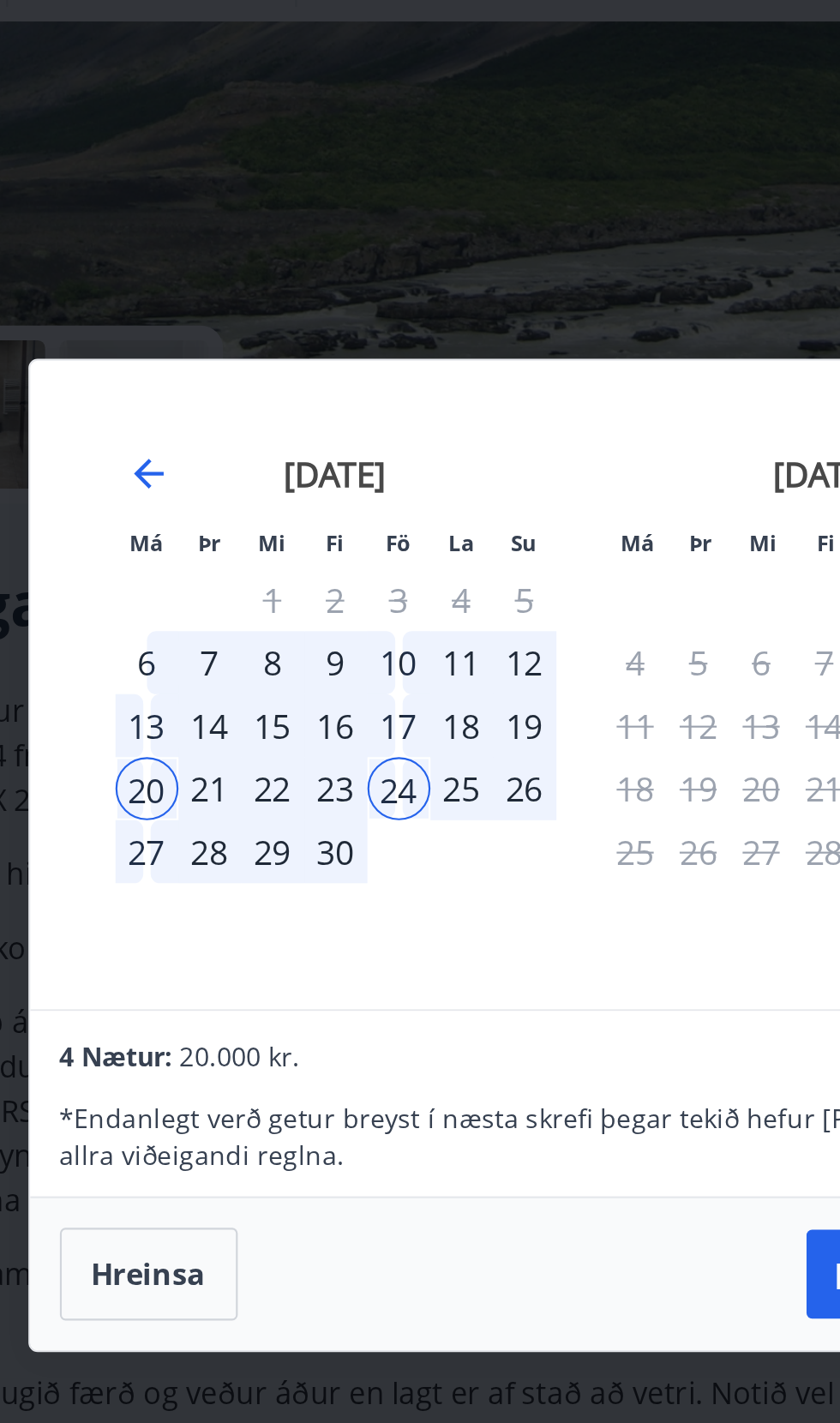
click at [280, 723] on div "29" at bounding box center [277, 710] width 29 height 29
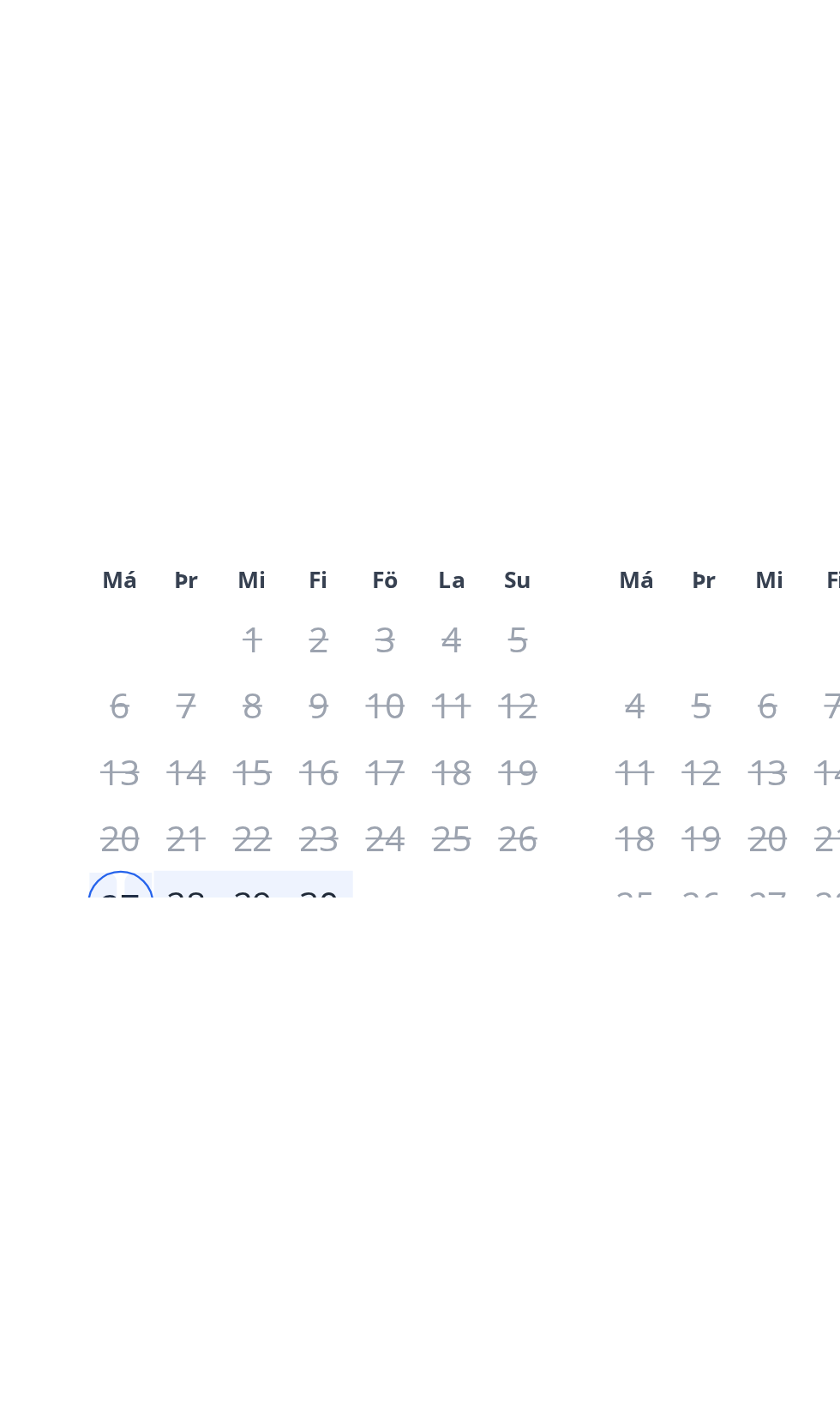
scroll to position [393, 0]
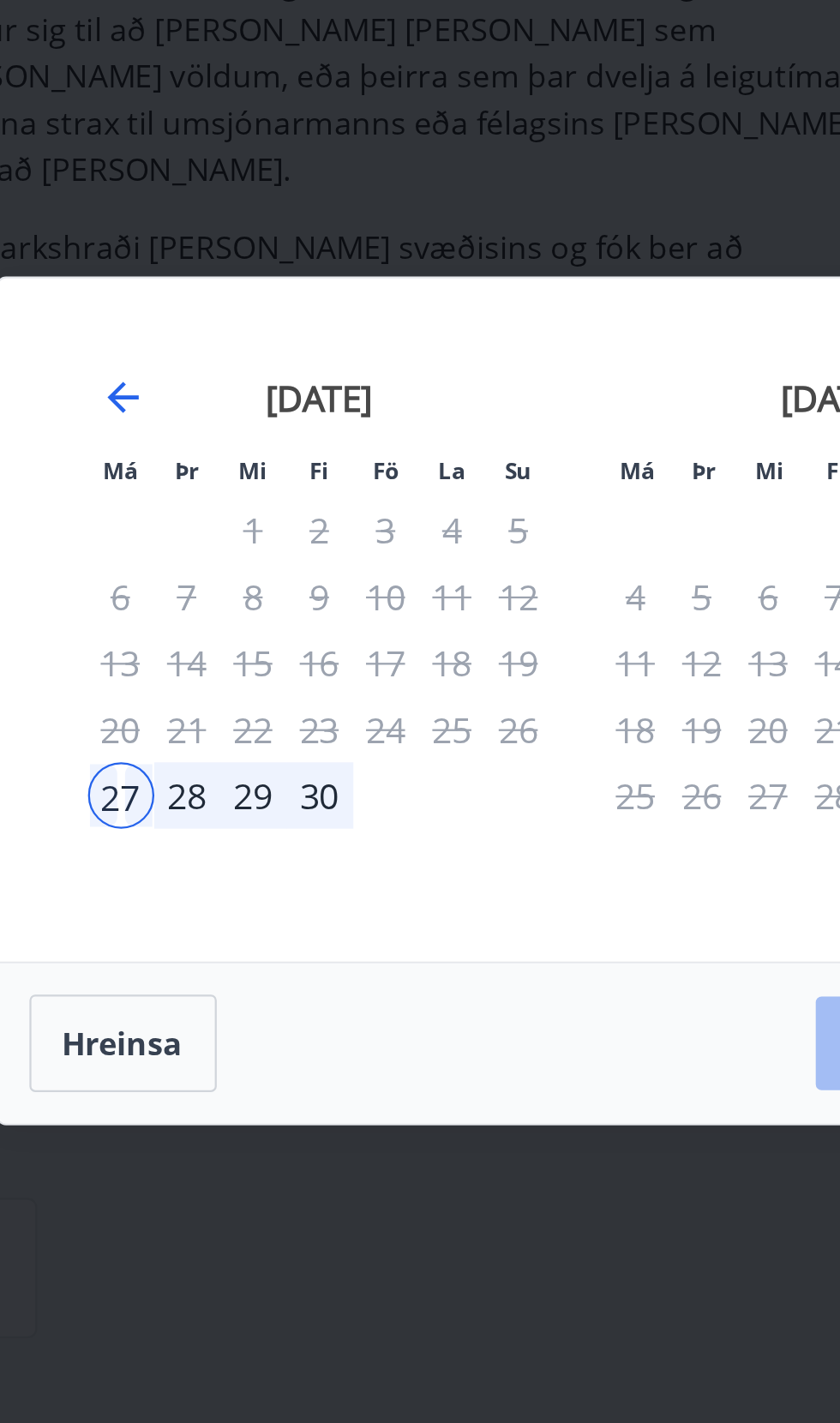
click at [395, 960] on div "Má Þr Mi Fi Fö La Su Má Þr Mi Fi Fö La Su mars 2026 1 2 3 4 5 6 7 8 9 10 11 12 …" at bounding box center [420, 712] width 840 height 1423
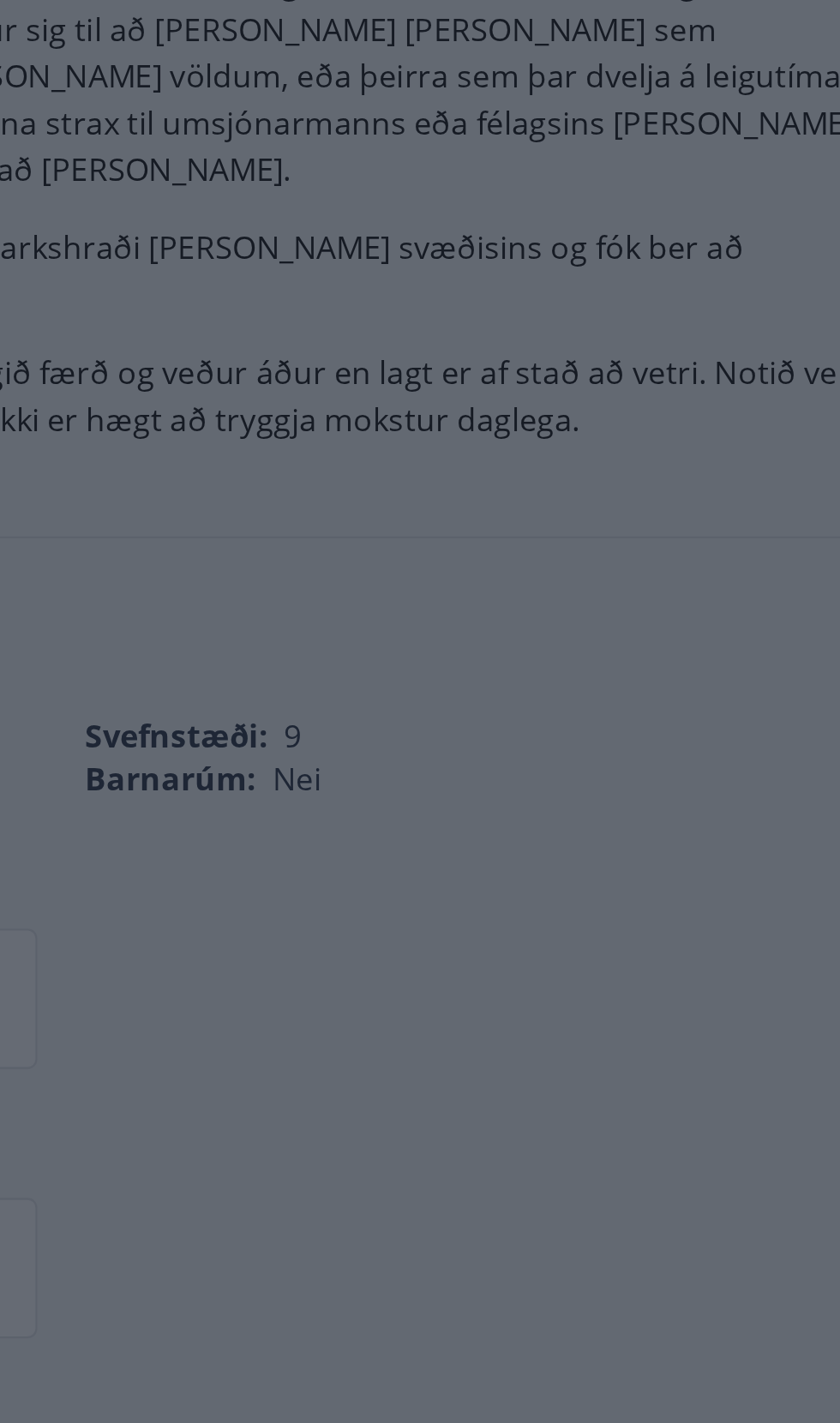
scroll to position [354, 0]
